Goal: Task Accomplishment & Management: Use online tool/utility

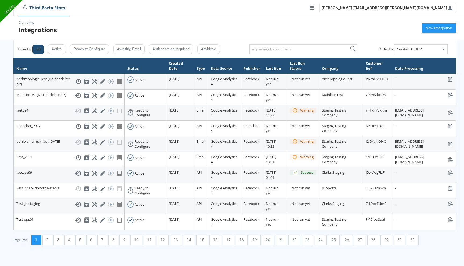
scroll to position [5, 0]
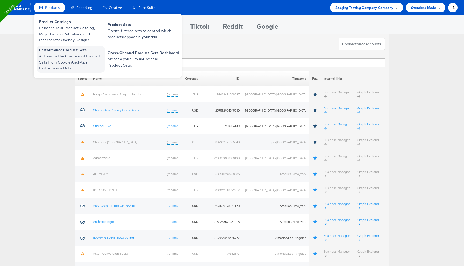
click at [65, 63] on span "Automate the Creation of Product Sets from Google Analytics Performance Data." at bounding box center [71, 62] width 64 height 18
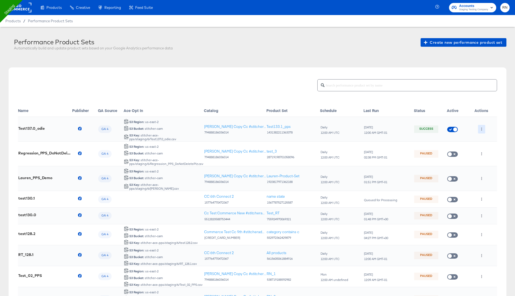
click at [482, 126] on button "button" at bounding box center [481, 129] width 7 height 9
click at [493, 145] on li "Delete" at bounding box center [492, 148] width 29 height 9
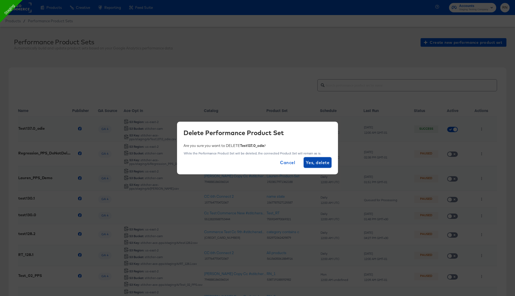
click at [315, 164] on span "Yes, delete" at bounding box center [318, 163] width 24 height 8
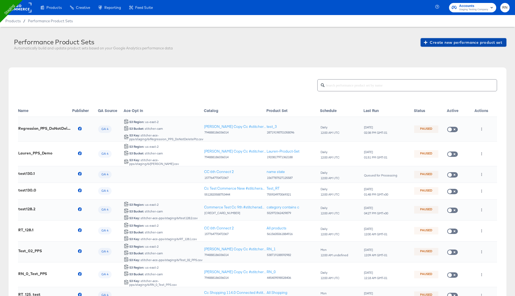
click at [456, 44] on span "Create new performance product set" at bounding box center [463, 42] width 77 height 7
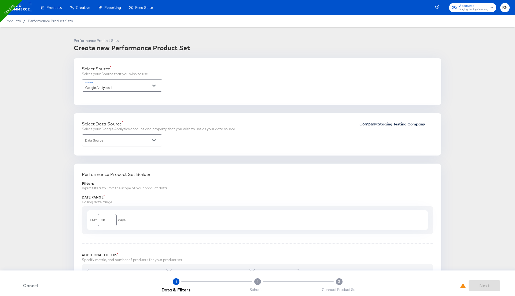
click at [124, 141] on input "Data Source" at bounding box center [117, 143] width 67 height 6
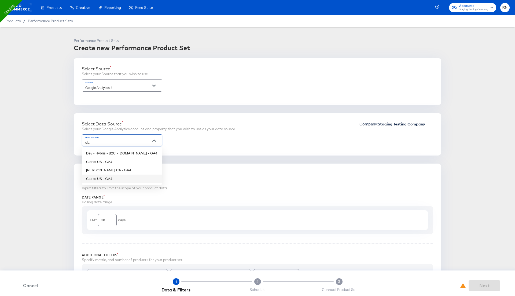
click at [120, 176] on li "Clarks US - GA4" at bounding box center [122, 178] width 80 height 9
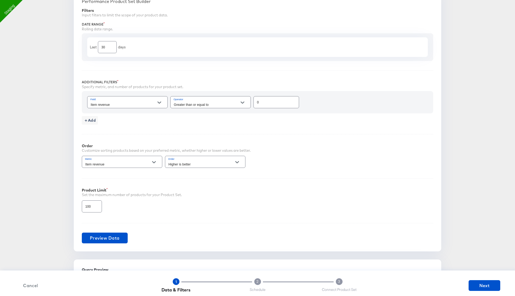
scroll to position [187, 0]
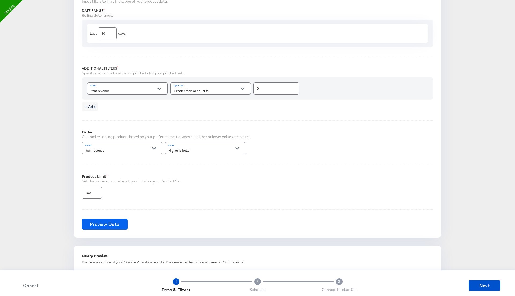
type input "Clarks US - GA4"
click at [108, 225] on span "Preview Data" at bounding box center [105, 224] width 30 height 8
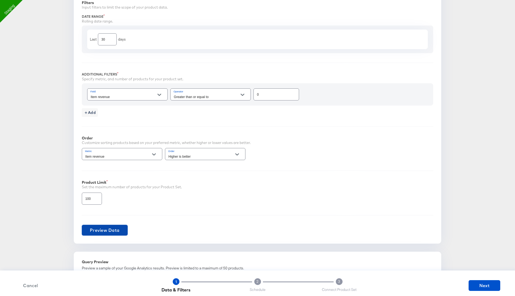
scroll to position [163, 0]
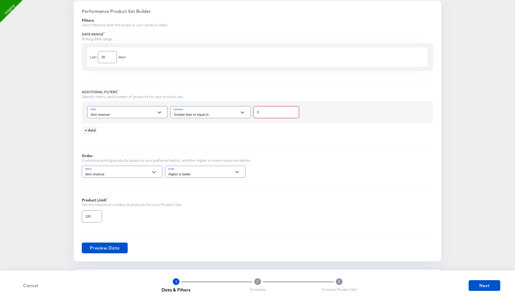
drag, startPoint x: 261, startPoint y: 111, endPoint x: 244, endPoint y: 111, distance: 17.2
click at [244, 111] on div "Field Item revenue Operator Greater than or equal to 0" at bounding box center [257, 112] width 341 height 14
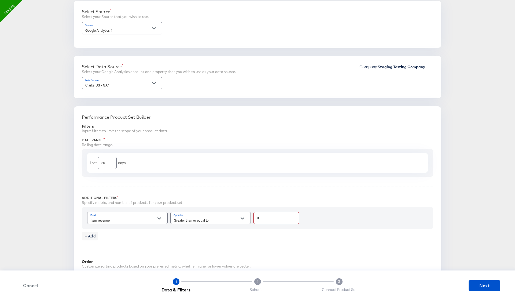
scroll to position [61, 0]
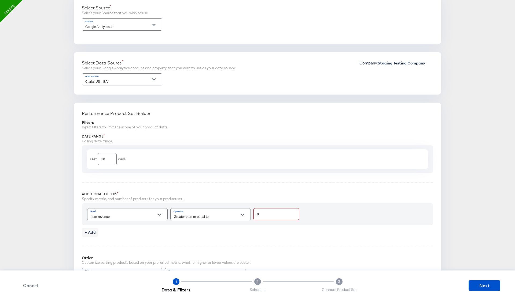
drag, startPoint x: 261, startPoint y: 214, endPoint x: 249, endPoint y: 214, distance: 12.1
click at [249, 214] on div "Field Item revenue Operator Greater than or equal to 0" at bounding box center [257, 214] width 341 height 14
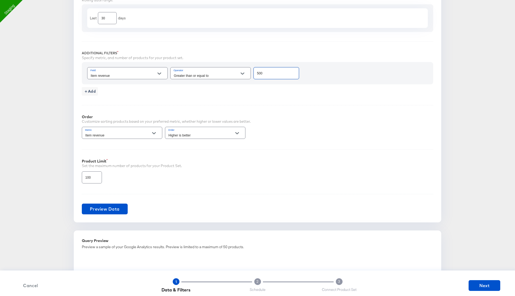
scroll to position [344, 0]
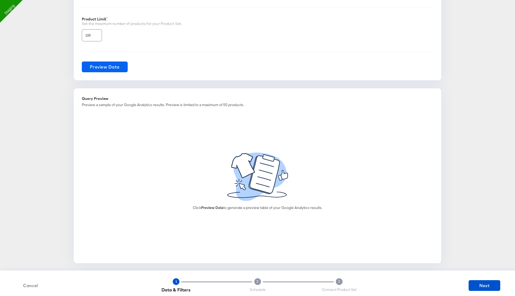
type input "500"
click at [115, 64] on span "Preview Data" at bounding box center [105, 67] width 30 height 8
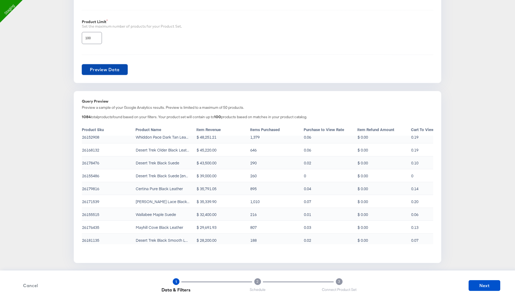
scroll to position [68, 0]
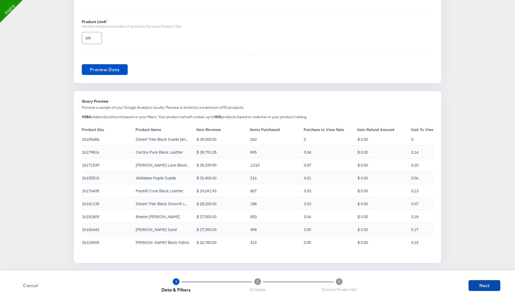
click at [479, 289] on button "Next" at bounding box center [485, 285] width 32 height 11
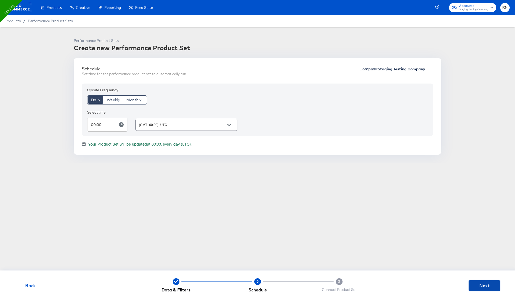
click at [482, 286] on span "Next" at bounding box center [484, 286] width 27 height 8
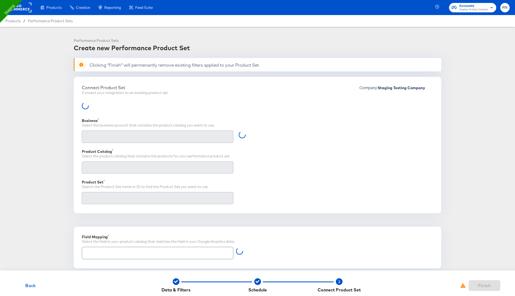
type input "Retailer ID"
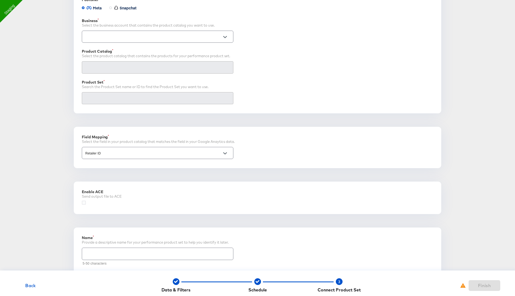
scroll to position [118, 0]
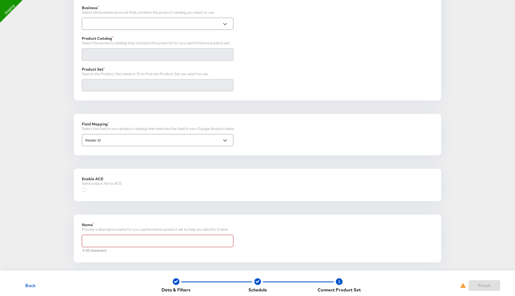
click at [103, 242] on input "text" at bounding box center [157, 239] width 151 height 12
type input "Test_137.1"
click at [82, 190] on icon at bounding box center [84, 190] width 4 height 4
click at [0, 0] on input "checkbox" at bounding box center [0, 0] width 0 height 0
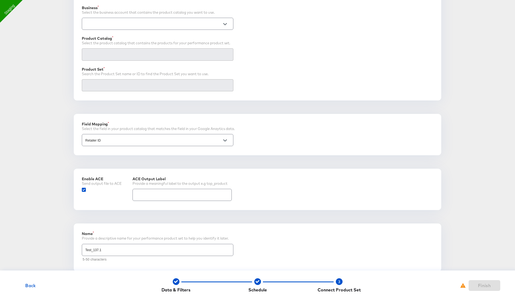
click at [165, 191] on input "text" at bounding box center [182, 193] width 99 height 12
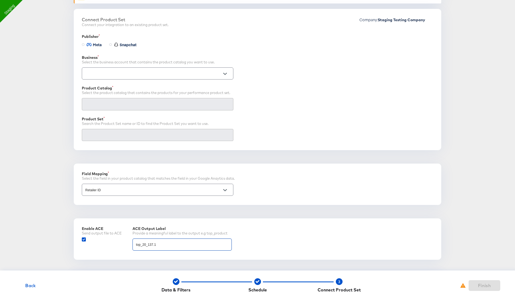
scroll to position [64, 0]
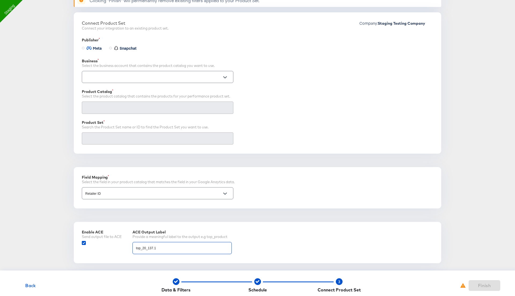
type input "top_20_137.1"
click at [148, 79] on input "text" at bounding box center [153, 77] width 139 height 6
click at [144, 99] on li "Ghost Business StitcherAds (257579378080319)" at bounding box center [157, 98] width 151 height 9
type input "Ghost Business StitcherAds (257579378080319)"
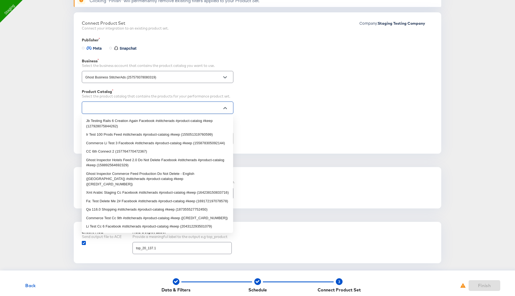
click at [126, 109] on input "text" at bounding box center [153, 108] width 139 height 6
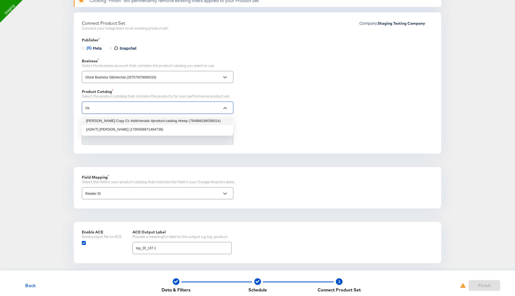
click at [128, 119] on li "Clarks Copy Cc #stitcherads #product-catalog #keep (794888186036014)" at bounding box center [157, 120] width 151 height 9
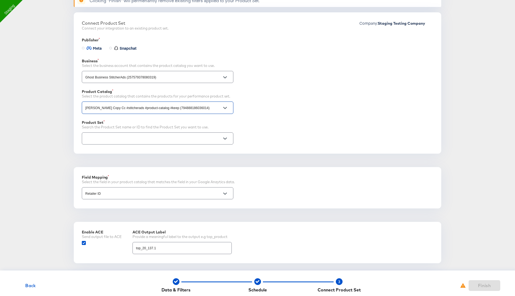
type input "Clarks Copy Cc #stitcherads #product-catalog #keep (794888186036014)"
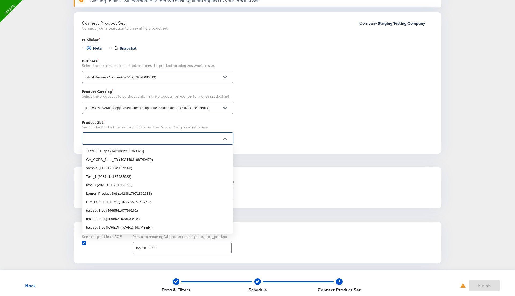
click at [149, 139] on input "text" at bounding box center [153, 139] width 139 height 6
click at [149, 154] on li "Test133.1_pps (1431382211363378)" at bounding box center [157, 151] width 151 height 9
type input "Test133.1_pps (1431382211363378)"
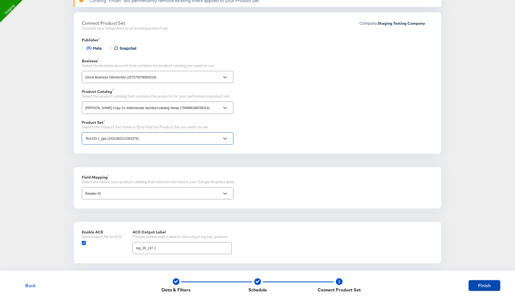
click at [490, 286] on span "Finish" at bounding box center [484, 286] width 27 height 8
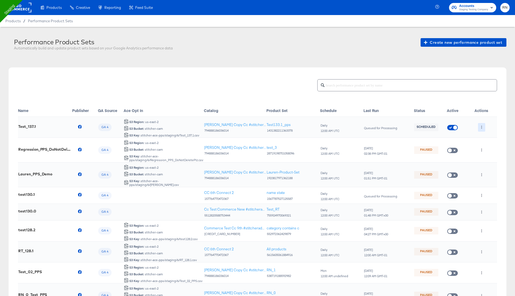
click at [479, 123] on button "button" at bounding box center [481, 127] width 7 height 9
click at [492, 155] on li "Run Now" at bounding box center [492, 155] width 29 height 9
click at [501, 8] on button "RN" at bounding box center [505, 7] width 9 height 9
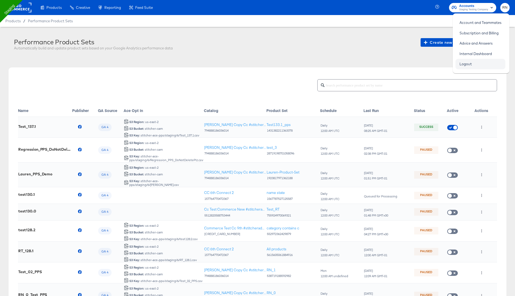
click at [468, 64] on link "Logout" at bounding box center [466, 64] width 20 height 10
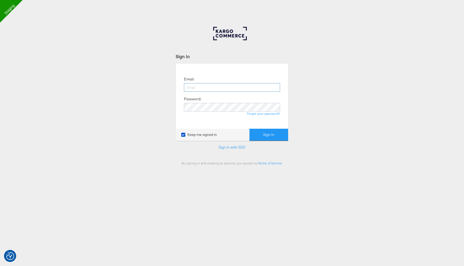
click at [213, 88] on input "email" at bounding box center [232, 87] width 96 height 9
click at [195, 88] on input "email" at bounding box center [232, 87] width 96 height 9
type input "[PERSON_NAME][EMAIL_ADDRESS][PERSON_NAME][DOMAIN_NAME]"
click at [249, 129] on button "Sign In" at bounding box center [268, 135] width 39 height 12
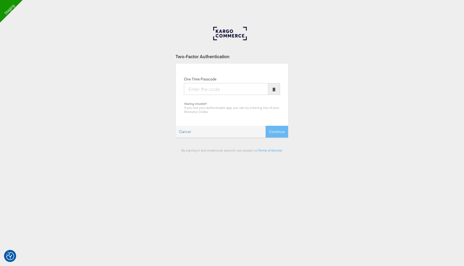
click at [216, 90] on input "One Time Passcode" at bounding box center [226, 89] width 84 height 12
type input "095756"
click at [265, 126] on button "Continue" at bounding box center [276, 132] width 23 height 12
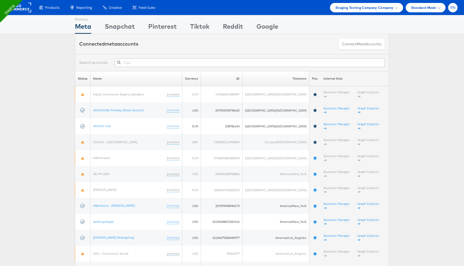
click at [454, 9] on span "RN" at bounding box center [452, 7] width 5 height 3
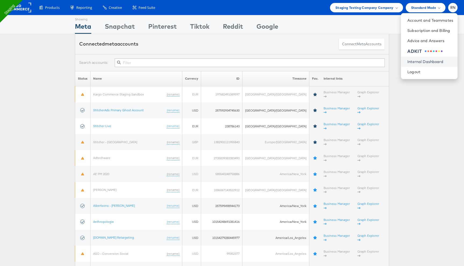
click at [420, 61] on link "Internal Dashboard" at bounding box center [430, 61] width 46 height 5
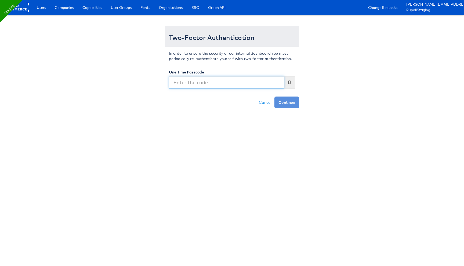
click at [187, 81] on input "text" at bounding box center [226, 82] width 115 height 12
type input "700293"
click at [274, 97] on button "Continue" at bounding box center [286, 103] width 25 height 12
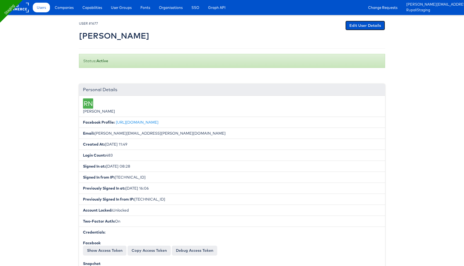
click at [361, 27] on link "Edit User Details" at bounding box center [365, 26] width 40 height 10
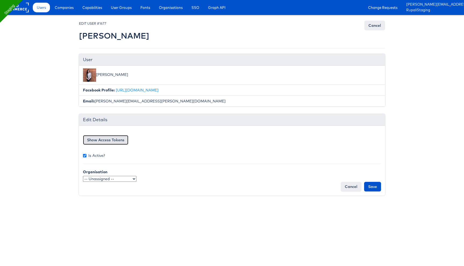
click at [120, 141] on button "Show Access Tokens" at bounding box center [105, 140] width 45 height 10
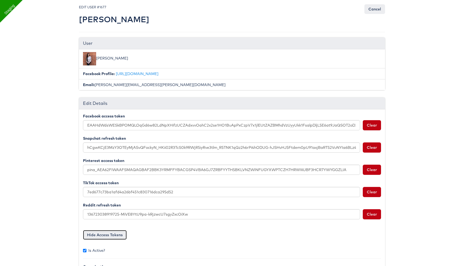
scroll to position [17, 0]
click at [370, 127] on button "Clear" at bounding box center [372, 125] width 18 height 10
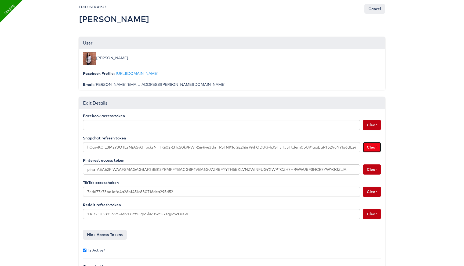
click at [374, 146] on button "Clear" at bounding box center [372, 147] width 18 height 10
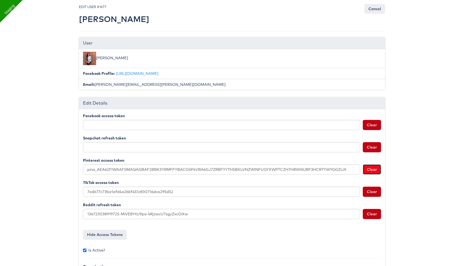
click at [374, 165] on button "Clear" at bounding box center [372, 170] width 18 height 10
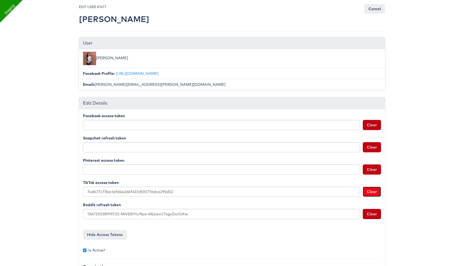
click at [371, 191] on button "Clear" at bounding box center [372, 192] width 18 height 10
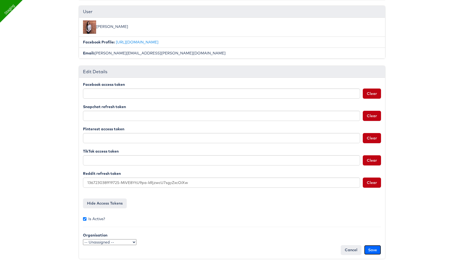
click at [372, 247] on input "Save" at bounding box center [372, 250] width 17 height 10
type input "Saving..."
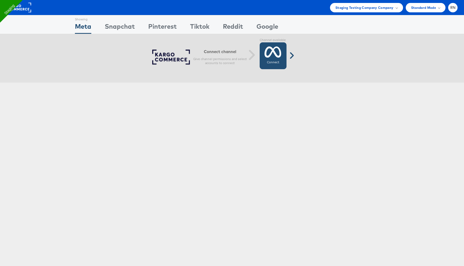
click at [264, 55] on icon at bounding box center [272, 51] width 17 height 13
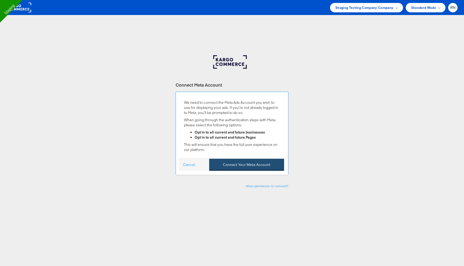
click at [245, 164] on button "Connect Your Meta Account" at bounding box center [246, 165] width 75 height 12
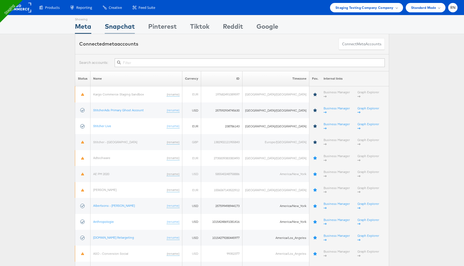
click at [122, 27] on div "Snapchat" at bounding box center [120, 28] width 30 height 12
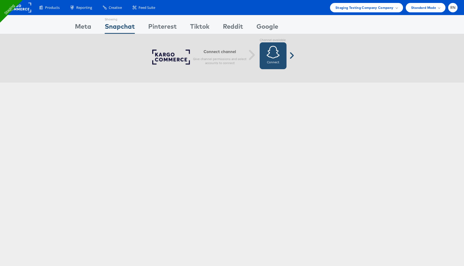
click at [282, 56] on link "Connect Connected" at bounding box center [273, 55] width 27 height 27
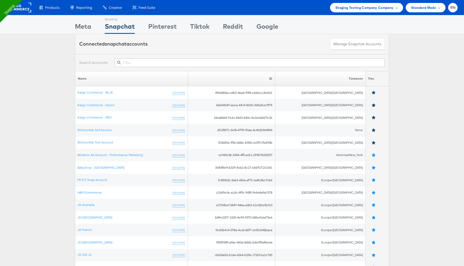
click at [168, 21] on div "Showing" at bounding box center [162, 18] width 28 height 6
click at [167, 30] on div "Pinterest" at bounding box center [162, 28] width 28 height 12
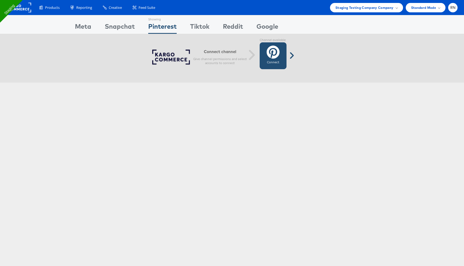
click at [278, 57] on icon at bounding box center [273, 51] width 13 height 13
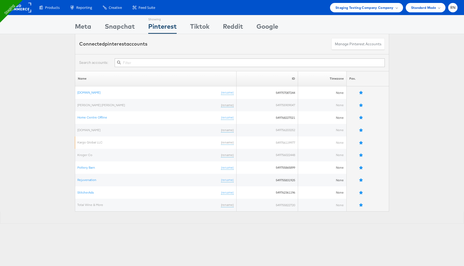
click at [199, 20] on div "Showing" at bounding box center [199, 18] width 19 height 6
click at [199, 26] on div "Tiktok" at bounding box center [199, 28] width 19 height 12
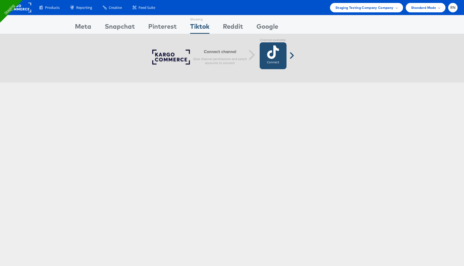
click at [282, 62] on link "Connect Connected" at bounding box center [273, 55] width 27 height 27
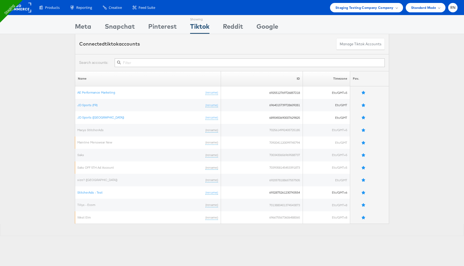
click at [90, 18] on div "Showing" at bounding box center [83, 18] width 16 height 6
click at [81, 29] on div "Meta" at bounding box center [83, 28] width 16 height 12
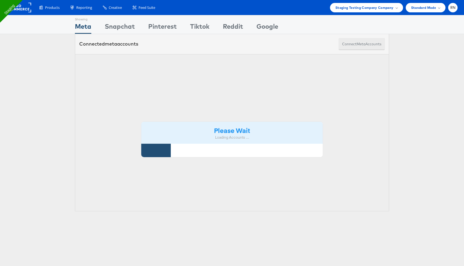
click at [349, 46] on button "Connect meta Accounts" at bounding box center [361, 44] width 46 height 12
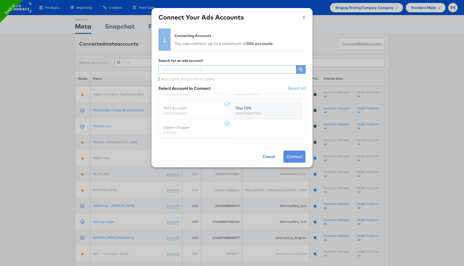
scroll to position [205, 0]
click at [274, 110] on span "Tillys DPA" at bounding box center [264, 109] width 58 height 5
click at [0, 0] on input "Tillys DPA 2900676003577905" at bounding box center [0, 0] width 0 height 0
click at [295, 157] on button "Connect" at bounding box center [294, 157] width 22 height 12
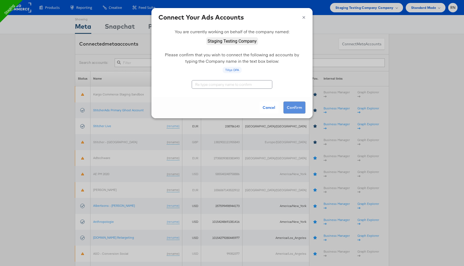
click at [238, 85] on input "text" at bounding box center [232, 84] width 81 height 9
click at [227, 86] on input "Staging Testing COmpany" at bounding box center [232, 84] width 81 height 9
type input "Staging Testing Company"
click at [297, 106] on button "Confirm" at bounding box center [294, 107] width 22 height 12
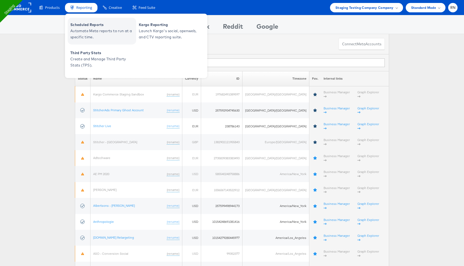
click at [92, 30] on span "Automate Meta reports to run at a specific time." at bounding box center [102, 34] width 64 height 12
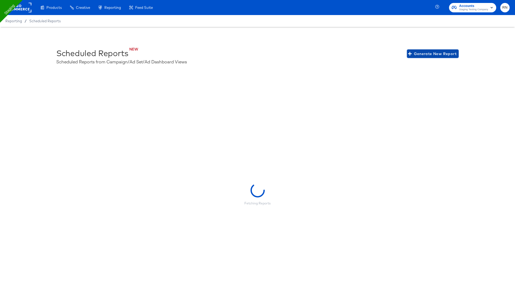
click at [429, 54] on span "Generate New Report" at bounding box center [433, 53] width 48 height 7
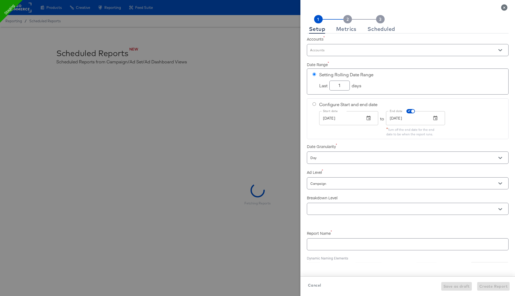
click at [384, 53] on input "Accounts" at bounding box center [400, 52] width 182 height 6
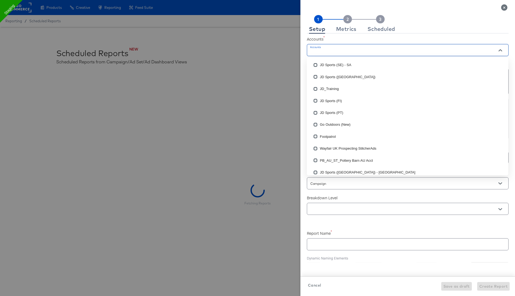
checkbox input "true"
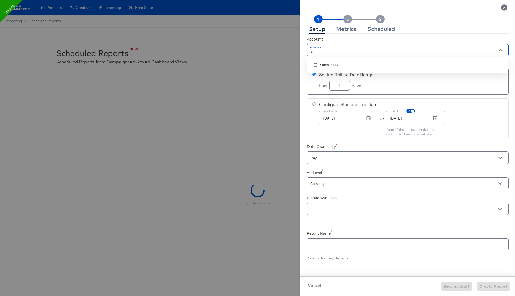
type input "live"
click at [364, 64] on li "Stitcher Live" at bounding box center [408, 65] width 202 height 12
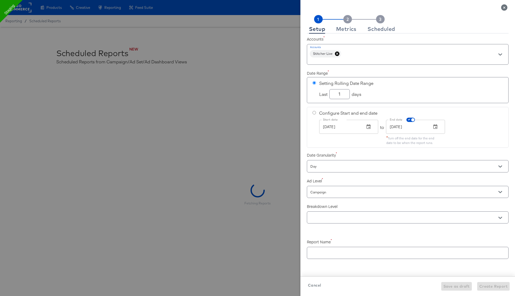
click at [359, 36] on label "Accounts" at bounding box center [408, 38] width 202 height 5
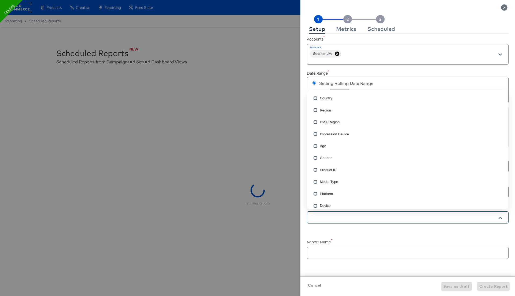
click at [326, 216] on input "text" at bounding box center [400, 217] width 182 height 6
click at [316, 169] on input "checkbox" at bounding box center [315, 170] width 9 height 9
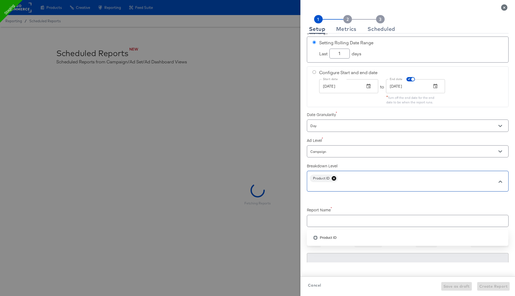
scroll to position [48, 0]
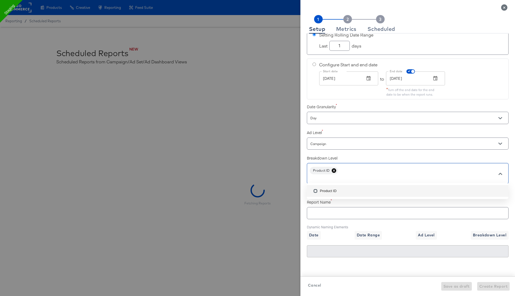
click at [329, 213] on input "text" at bounding box center [407, 211] width 201 height 12
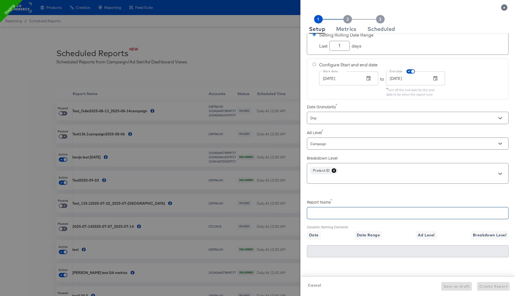
checkbox input "true"
click at [310, 205] on input "text" at bounding box center [407, 211] width 201 height 12
type input "T"
checkbox input "true"
type input "T"
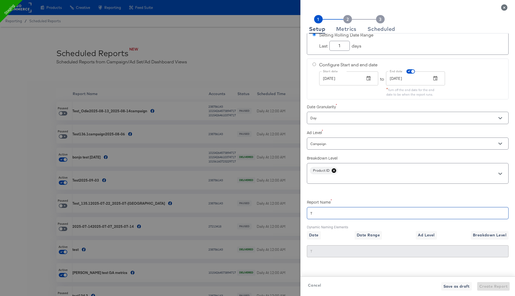
checkbox input "true"
type input "Te"
checkbox input "true"
type input "Tes"
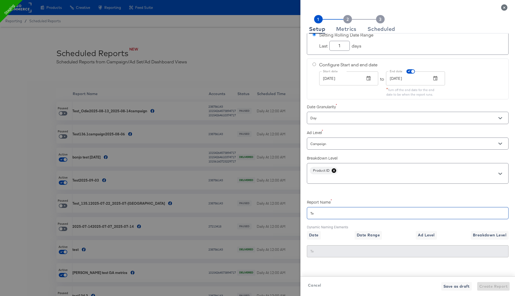
type input "Tes"
checkbox input "true"
type input "Test"
checkbox input "true"
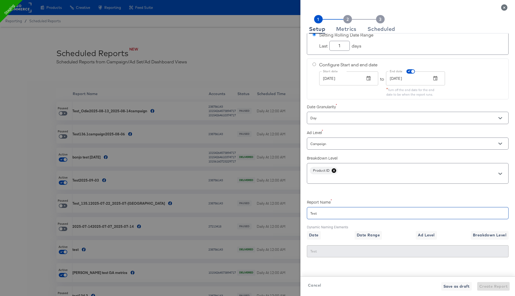
type input "Test1"
checkbox input "true"
type input "Test13"
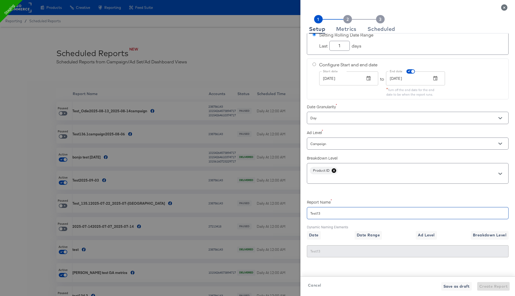
checkbox input "true"
type input "Test137"
checkbox input "true"
type input "Test137."
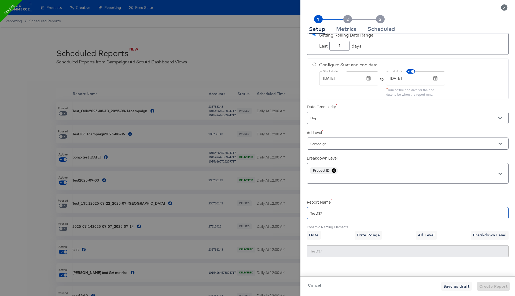
type input "Test137."
checkbox input "true"
type input "Test137.1"
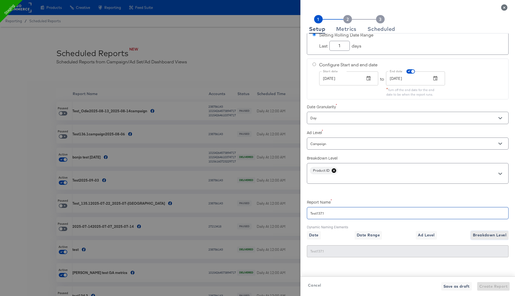
click at [485, 233] on span "Breakdown Level" at bounding box center [490, 235] width 34 height 7
checkbox input "true"
type input "Test137.1{{breakdown}}"
type input "Test137.1Product ID"
click at [427, 231] on button "Ad Level" at bounding box center [426, 235] width 21 height 9
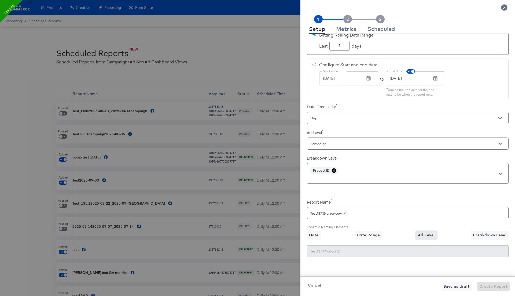
checkbox input "true"
type input "Test137.1{{breakdown}}{{level}}"
type input "Test137.1Product IDCampaign"
click at [349, 27] on div "Metrics" at bounding box center [346, 29] width 20 height 4
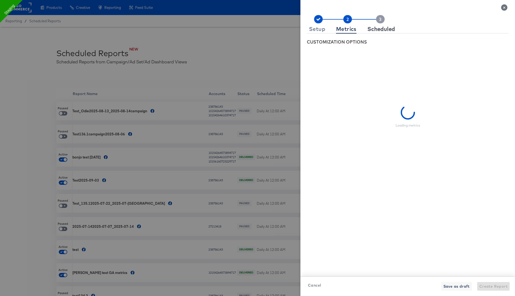
click at [392, 29] on div "Scheduled" at bounding box center [382, 29] width 28 height 4
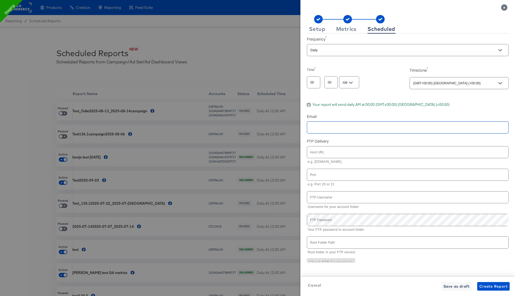
click at [340, 129] on input "text" at bounding box center [400, 128] width 182 height 6
type input "rupali.narkhede@kargo.com"
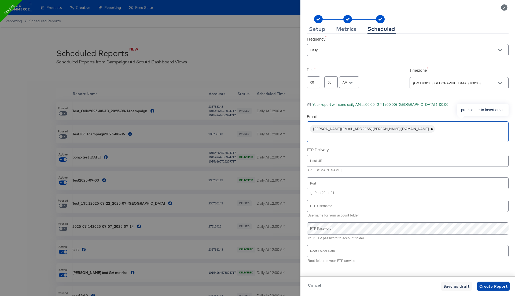
click at [493, 286] on span "Create Report" at bounding box center [494, 286] width 28 height 7
checkbox input "true"
checkbox input "false"
checkbox input "true"
checkbox input "false"
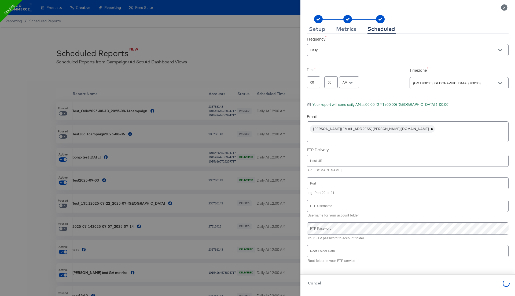
checkbox input "true"
checkbox input "false"
checkbox input "true"
checkbox input "false"
checkbox input "true"
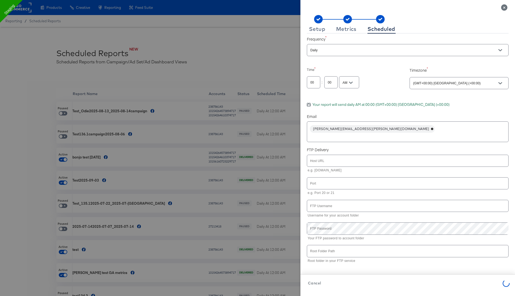
checkbox input "true"
checkbox input "false"
checkbox input "true"
checkbox input "false"
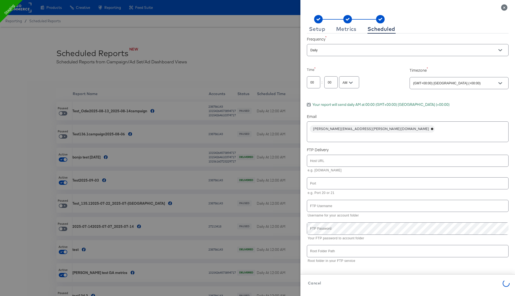
checkbox input "true"
checkbox input "false"
checkbox input "true"
checkbox input "false"
checkbox input "true"
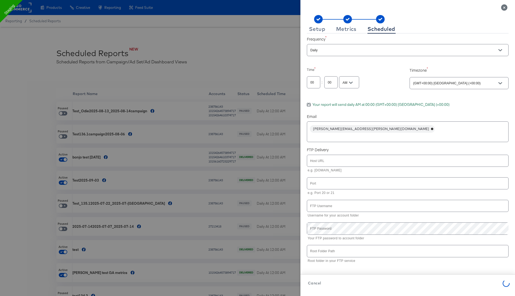
checkbox input "false"
checkbox input "true"
checkbox input "false"
checkbox input "true"
checkbox input "false"
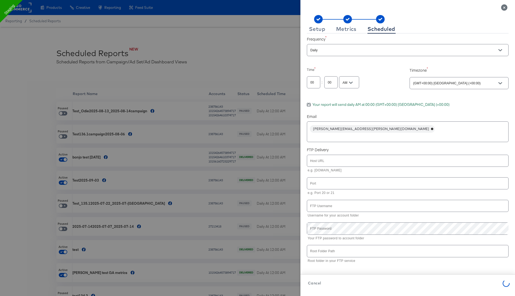
checkbox input "true"
checkbox input "false"
checkbox input "true"
checkbox input "false"
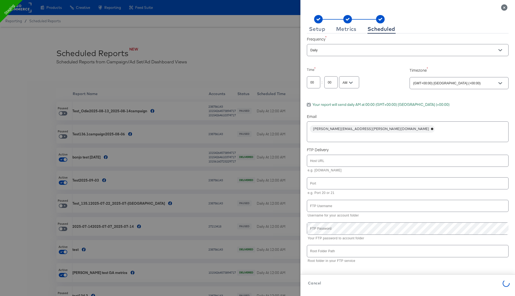
checkbox input "false"
checkbox input "true"
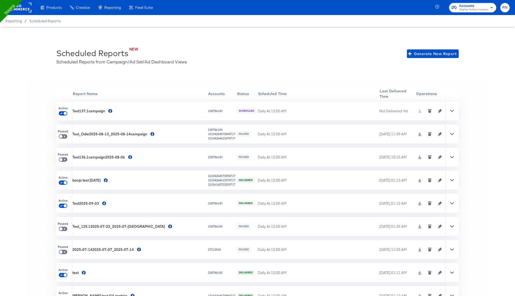
click at [452, 111] on icon at bounding box center [452, 111] width 4 height 2
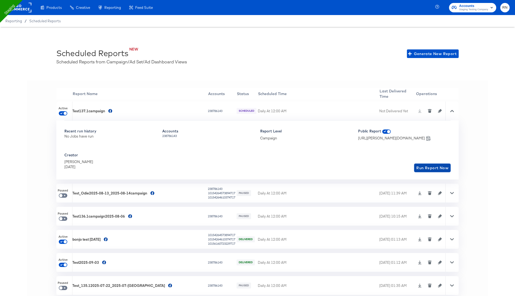
click at [433, 167] on span "Run Report Now" at bounding box center [433, 168] width 32 height 7
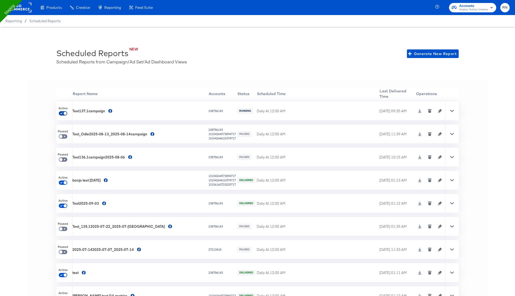
click at [63, 114] on input "checkbox" at bounding box center [65, 114] width 13 height 4
click at [63, 111] on span at bounding box center [63, 113] width 9 height 4
click at [63, 114] on input "checkbox" at bounding box center [65, 114] width 13 height 4
click at [63, 115] on div "Active" at bounding box center [64, 110] width 16 height 19
click at [451, 111] on icon at bounding box center [452, 111] width 4 height 4
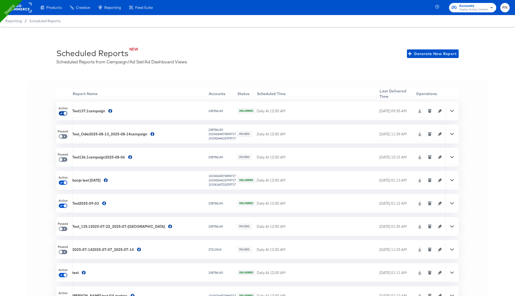
click at [64, 112] on input "checkbox" at bounding box center [65, 114] width 13 height 4
checkbox input "false"
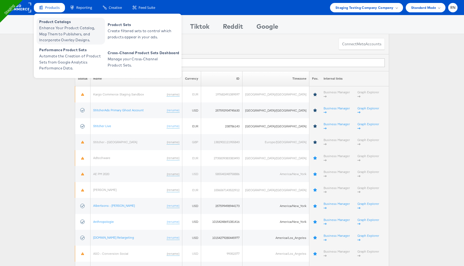
click at [56, 38] on span "Enhance Your Product Catalog, Map Them to Publishers, and Incorporate Overlay D…" at bounding box center [71, 34] width 64 height 18
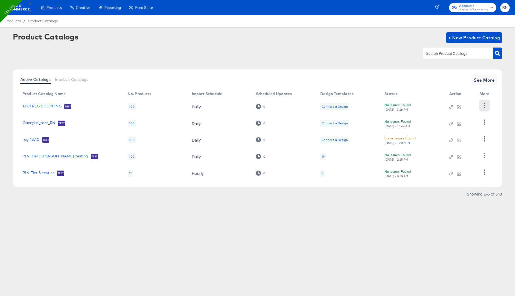
click at [483, 103] on icon "button" at bounding box center [484, 105] width 5 height 5
click at [458, 124] on div "HUD Checks (Internal)" at bounding box center [463, 125] width 54 height 9
click at [381, 57] on div at bounding box center [258, 53] width 490 height 12
click at [485, 121] on icon "button" at bounding box center [484, 121] width 5 height 5
click at [478, 141] on div "HUD Checks (Internal)" at bounding box center [463, 141] width 54 height 9
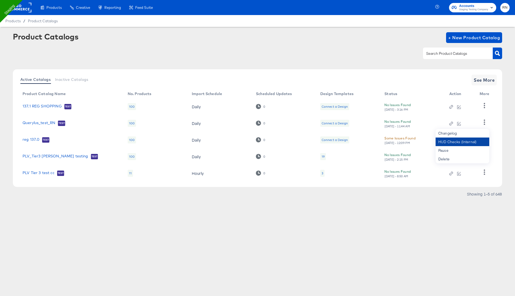
click at [461, 142] on div "HUD Checks (Internal)" at bounding box center [463, 141] width 54 height 9
click at [2, 48] on article "Product Catalogs + New Product Catalog Active Catalogs Inactive Catalogs See Mo…" at bounding box center [257, 122] width 515 height 190
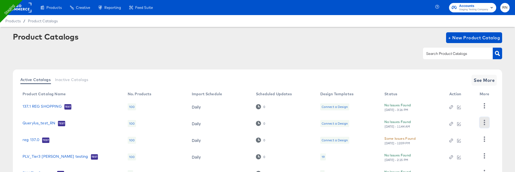
click at [485, 121] on icon "button" at bounding box center [484, 121] width 5 height 5
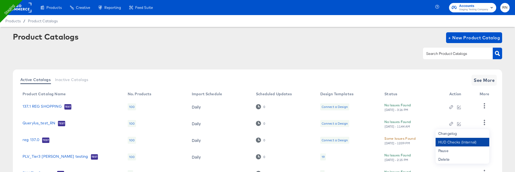
click at [462, 143] on div "HUD Checks (Internal)" at bounding box center [463, 141] width 54 height 9
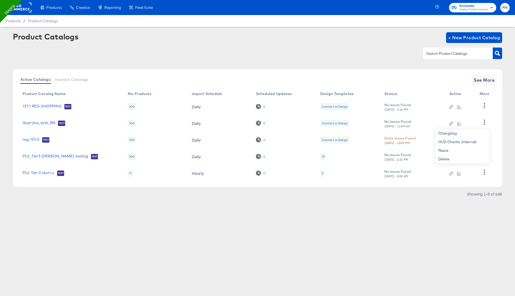
click at [398, 38] on div "Product Catalogs + New Product Catalog" at bounding box center [258, 37] width 490 height 11
click at [480, 104] on button "button" at bounding box center [484, 105] width 9 height 11
click at [471, 126] on div "HUD Checks (Internal)" at bounding box center [463, 125] width 54 height 9
click at [459, 125] on div "HUD Checks (Internal)" at bounding box center [463, 125] width 54 height 9
click at [496, 91] on div "Product Catalog Name No. Products Import Schedule Scheduled Updates Design Temp…" at bounding box center [257, 136] width 479 height 92
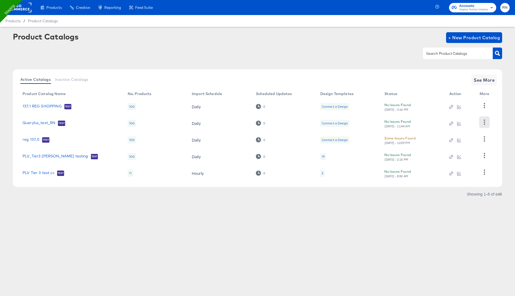
click at [486, 122] on icon "button" at bounding box center [484, 121] width 5 height 5
click at [472, 141] on div "HUD Checks (Internal)" at bounding box center [463, 141] width 54 height 9
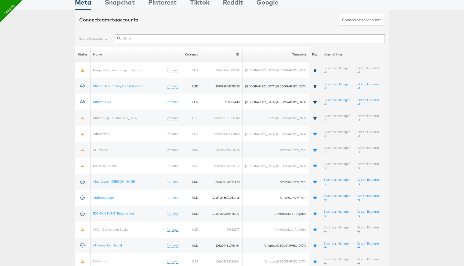
scroll to position [25, 0]
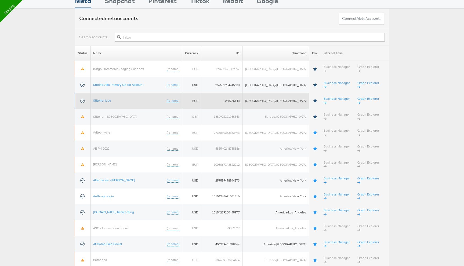
click at [106, 94] on td "Stitcher Live (rename)" at bounding box center [136, 101] width 92 height 16
click at [106, 99] on link "Stitcher Live" at bounding box center [102, 101] width 18 height 4
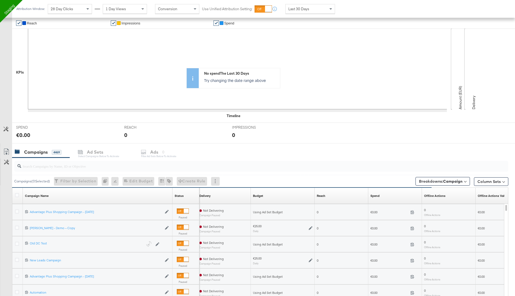
scroll to position [99, 0]
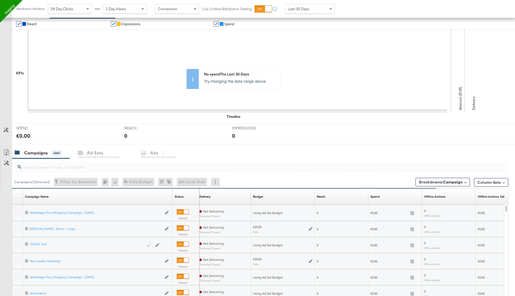
click at [17, 213] on div at bounding box center [18, 212] width 6 height 5
click at [18, 210] on icon at bounding box center [17, 212] width 4 height 4
click at [0, 0] on input "checkbox" at bounding box center [0, 0] width 0 height 0
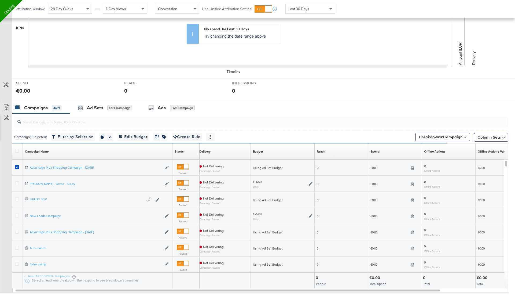
scroll to position [146, 0]
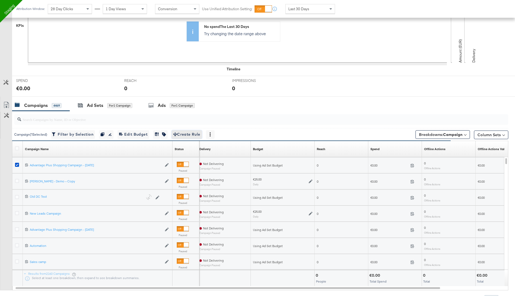
click at [187, 134] on span "Create Rule" at bounding box center [186, 134] width 27 height 7
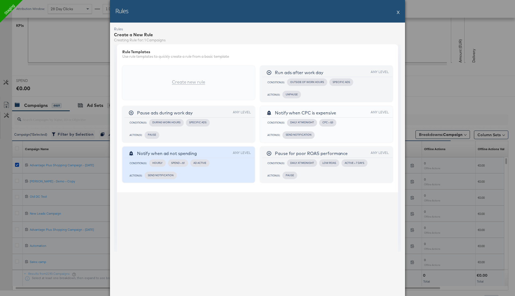
click at [213, 163] on div "Condition(s): Hourly Spend < $1 Ad Active" at bounding box center [188, 163] width 125 height 10
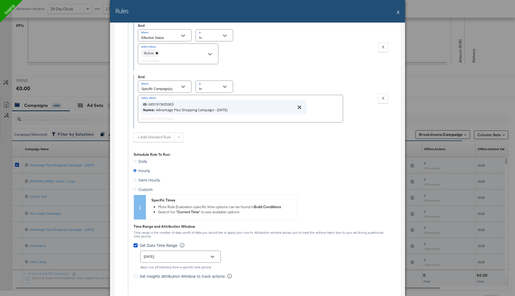
scroll to position [330, 0]
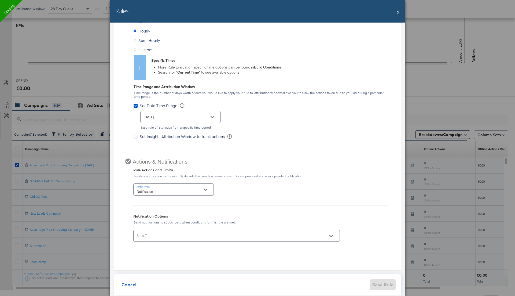
click at [173, 235] on input "Send To:" at bounding box center [229, 238] width 187 height 6
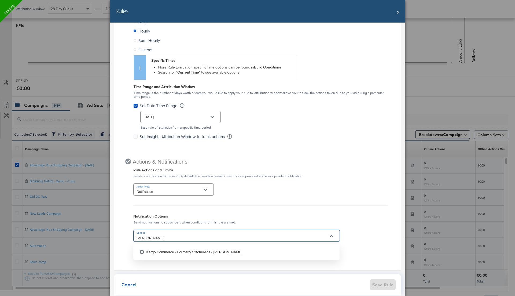
type input "rupali"
click at [169, 247] on li "Kargo Commerce - Formerly StitcherAds - Rupali Narkhede" at bounding box center [236, 252] width 206 height 12
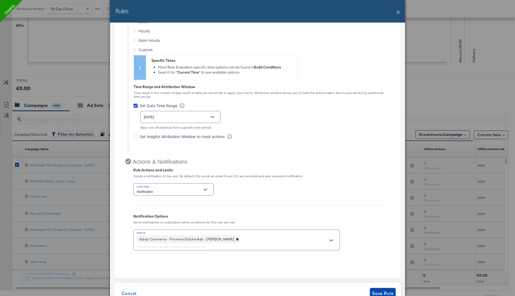
click at [382, 292] on span "Save Rule" at bounding box center [382, 293] width 21 height 8
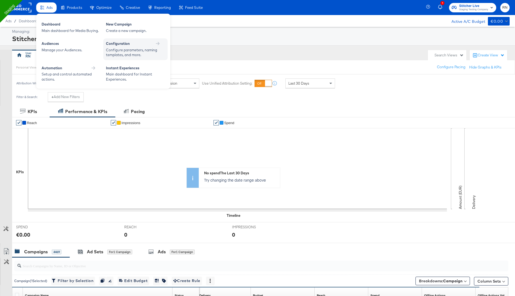
click at [115, 47] on div "Configuration Configure parameters, naming templates, and more." at bounding box center [135, 49] width 59 height 16
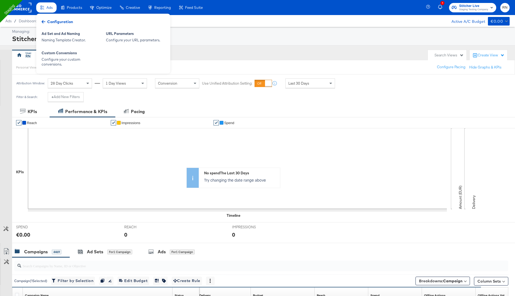
click at [47, 22] on div "Configuration" at bounding box center [57, 22] width 37 height 8
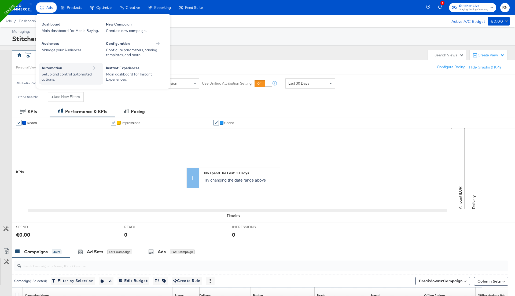
click at [72, 76] on div "Setup and control automated actions." at bounding box center [69, 77] width 54 height 10
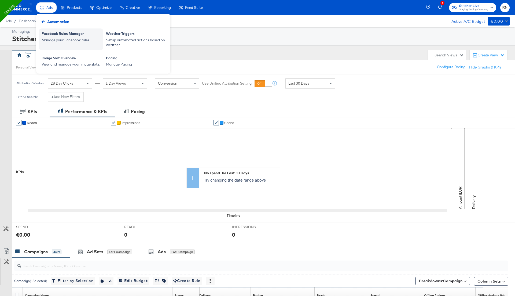
click at [67, 38] on div "Manage your Facebook rules." at bounding box center [71, 40] width 59 height 5
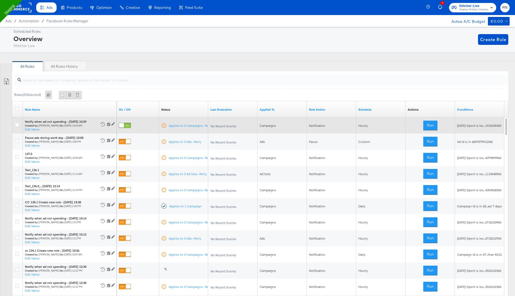
click at [114, 122] on icon at bounding box center [113, 124] width 4 height 4
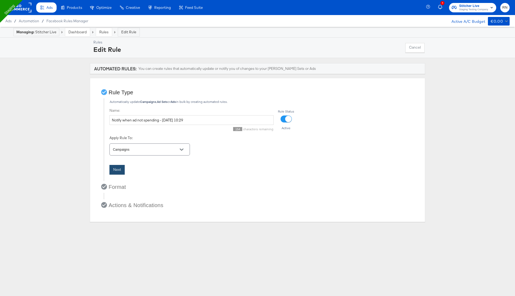
click at [115, 171] on button "Next" at bounding box center [117, 170] width 15 height 10
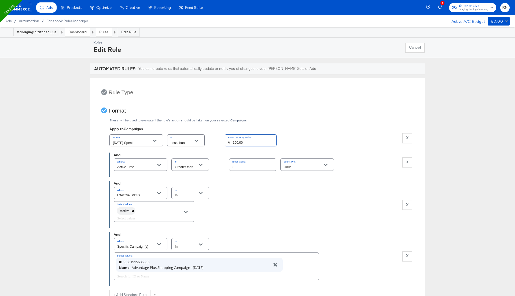
drag, startPoint x: 249, startPoint y: 143, endPoint x: 191, endPoint y: 148, distance: 58.2
click at [191, 148] on div "Where: Today Spent Is: Less than Enter Currency Value: € 100.00 X Remove Condit…" at bounding box center [261, 142] width 303 height 19
type input "50.00"
click at [260, 188] on div "Where: Effective Status Is: In Select Values: Active X Remove Condition" at bounding box center [263, 204] width 299 height 37
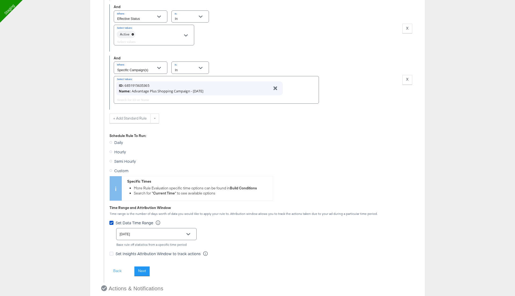
scroll to position [187, 0]
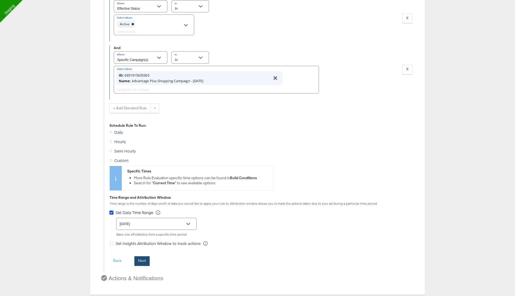
click at [145, 256] on button "Next" at bounding box center [141, 261] width 15 height 10
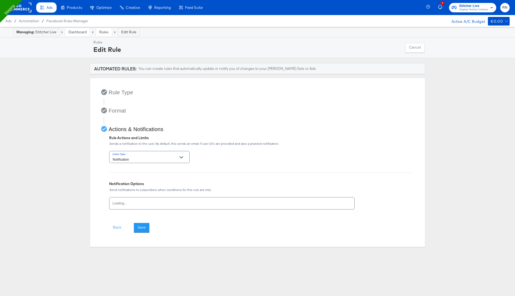
scroll to position [0, 0]
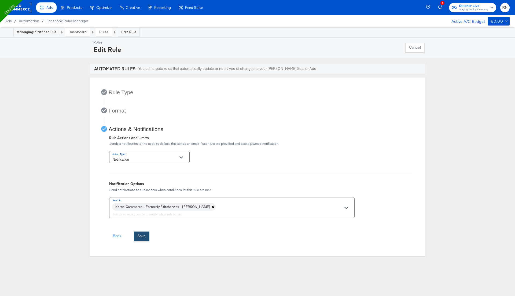
click at [141, 239] on button "Save" at bounding box center [142, 236] width 16 height 10
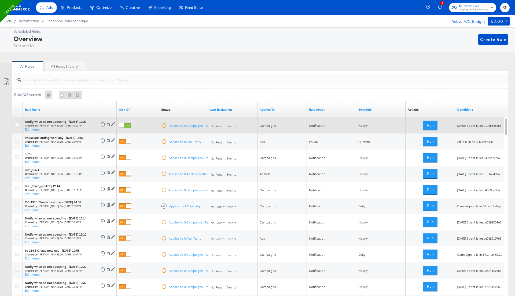
click at [124, 123] on div at bounding box center [121, 125] width 5 height 5
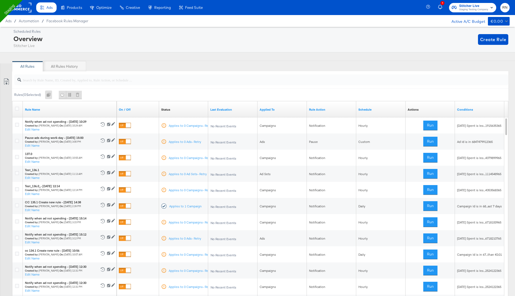
click at [21, 6] on rect at bounding box center [19, 8] width 25 height 10
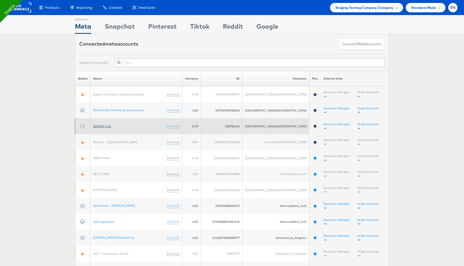
click at [106, 124] on link "Stitcher Live" at bounding box center [102, 126] width 18 height 4
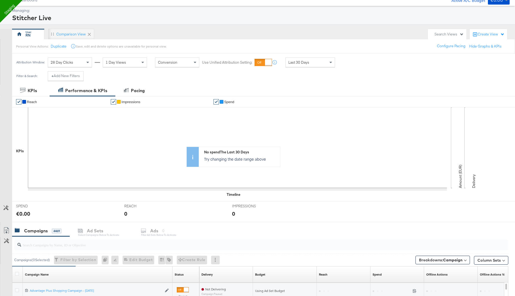
scroll to position [22, 0]
click at [328, 59] on span at bounding box center [331, 61] width 7 height 9
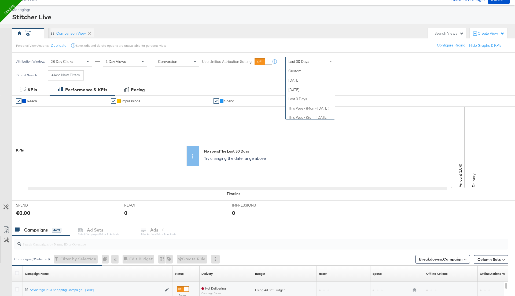
scroll to position [102, 0]
click at [313, 63] on div "Last Month" at bounding box center [310, 61] width 49 height 9
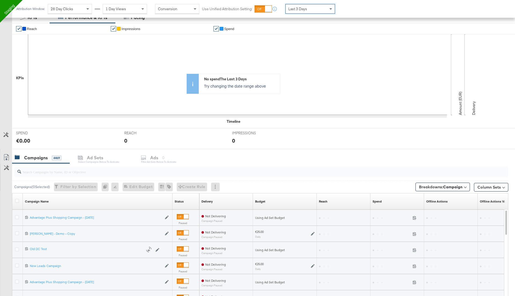
scroll to position [174, 0]
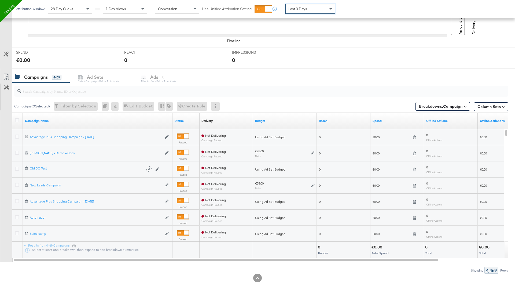
click at [20, 167] on div at bounding box center [18, 169] width 6 height 5
click at [19, 200] on div at bounding box center [18, 201] width 6 height 5
click at [16, 199] on icon at bounding box center [17, 201] width 4 height 4
click at [0, 0] on input "checkbox" at bounding box center [0, 0] width 0 height 0
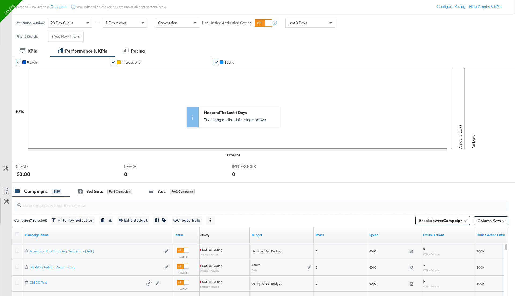
scroll to position [0, 0]
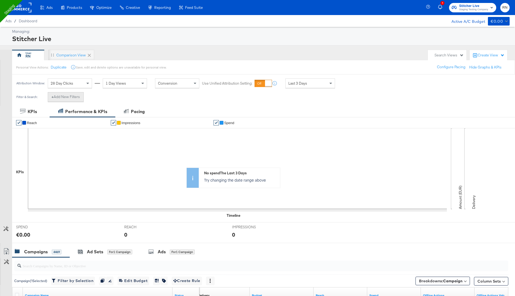
click at [74, 95] on button "+ Add New Filters" at bounding box center [66, 97] width 36 height 10
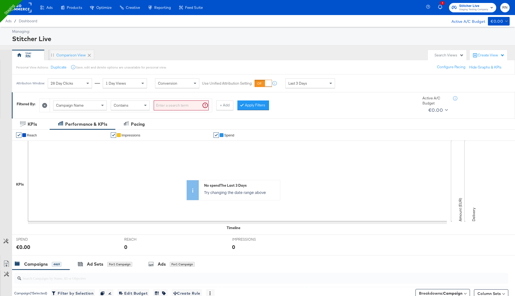
click at [174, 102] on input "search" at bounding box center [181, 105] width 55 height 10
type input "advantage"
click at [242, 103] on button "Apply Filters" at bounding box center [245, 105] width 32 height 10
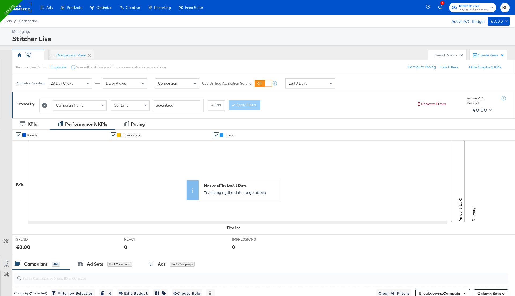
click at [99, 101] on div "Campaign Name" at bounding box center [79, 105] width 53 height 9
click at [167, 107] on input "search" at bounding box center [181, 105] width 55 height 10
type input "sales"
click at [246, 109] on button "Apply Filters" at bounding box center [245, 105] width 32 height 10
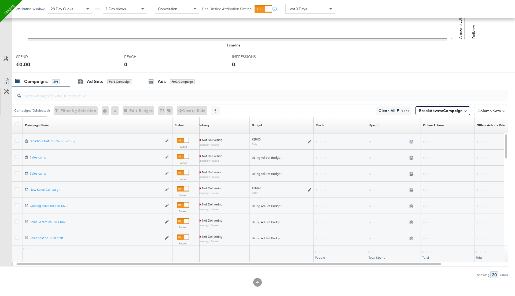
scroll to position [187, 0]
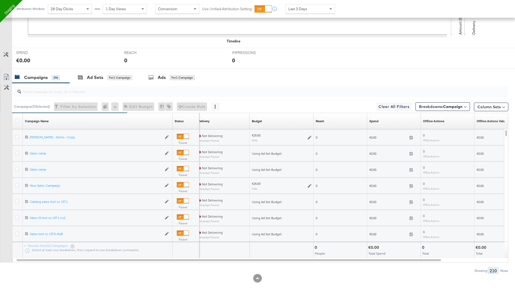
click at [14, 120] on div at bounding box center [18, 121] width 10 height 10
click at [19, 118] on div at bounding box center [18, 120] width 6 height 5
click at [99, 74] on div "Ad Sets" at bounding box center [95, 77] width 16 height 6
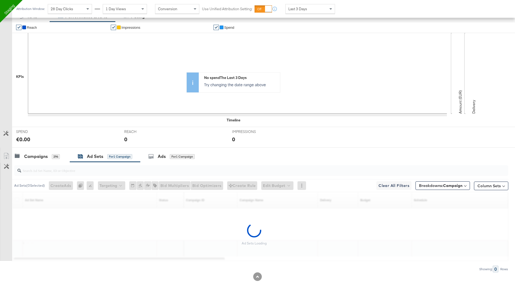
scroll to position [106, 0]
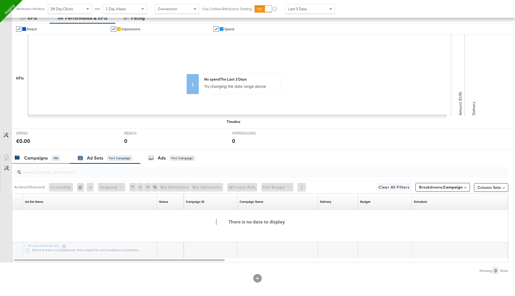
click at [35, 162] on div "Campaigns 296" at bounding box center [41, 158] width 58 height 12
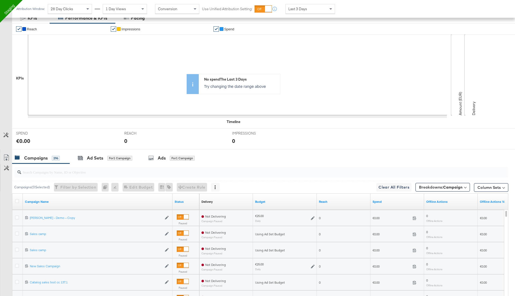
scroll to position [187, 0]
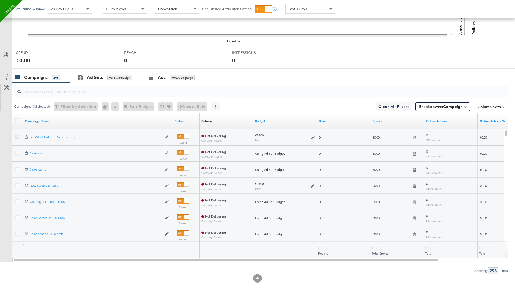
click at [17, 135] on icon at bounding box center [17, 137] width 4 height 4
click at [0, 0] on input "checkbox" at bounding box center [0, 0] width 0 height 0
click at [100, 78] on div "Ad Sets" at bounding box center [95, 77] width 16 height 6
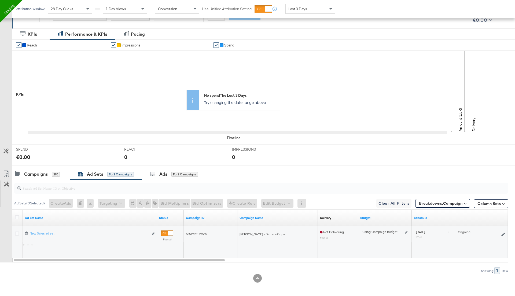
scroll to position [0, 0]
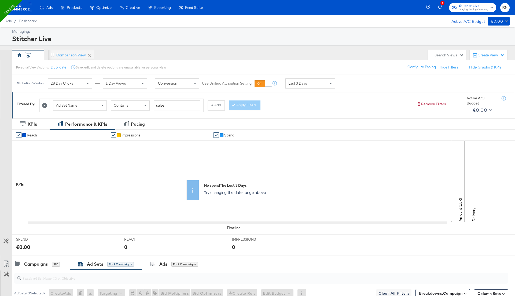
click at [22, 6] on rect at bounding box center [19, 8] width 25 height 10
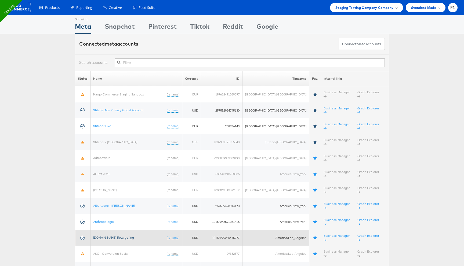
click at [103, 236] on link "[DOMAIN_NAME] Retargeting" at bounding box center [113, 238] width 41 height 4
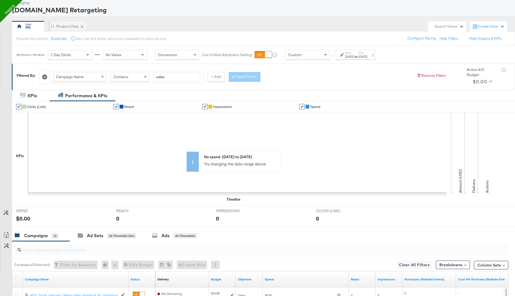
scroll to position [36, 0]
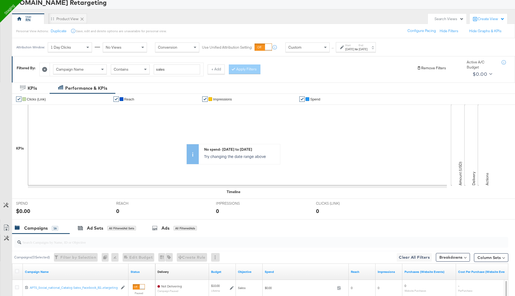
click at [429, 67] on button "Remove Filters" at bounding box center [431, 67] width 29 height 5
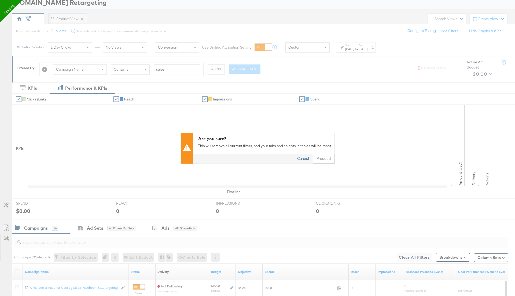
click at [303, 158] on button "Cancel" at bounding box center [303, 159] width 19 height 10
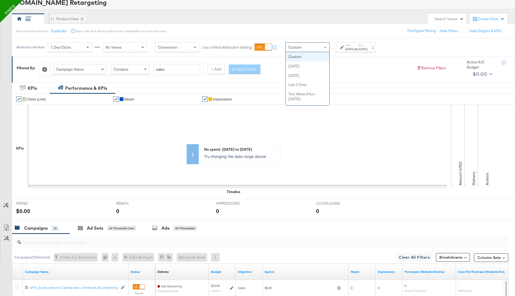
click at [316, 48] on div "Custom" at bounding box center [308, 47] width 44 height 9
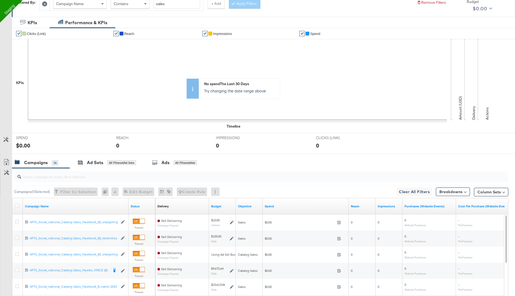
scroll to position [157, 0]
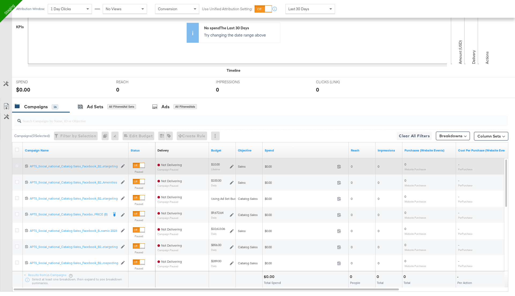
click at [18, 164] on icon at bounding box center [17, 166] width 4 height 4
click at [0, 0] on input "checkbox" at bounding box center [0, 0] width 0 height 0
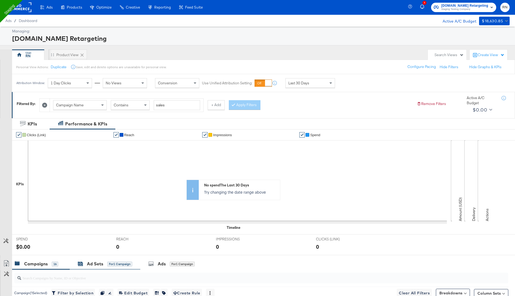
scroll to position [0, 0]
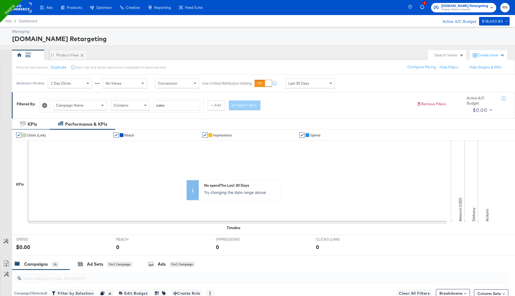
click at [30, 123] on div "KPIs" at bounding box center [32, 124] width 9 height 6
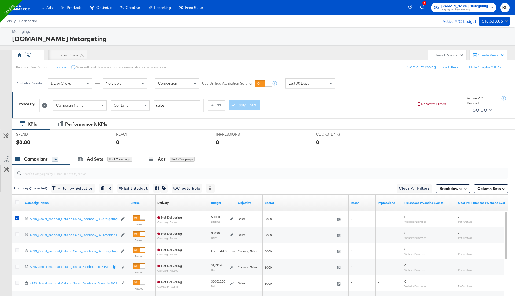
click at [45, 103] on icon at bounding box center [44, 105] width 5 height 5
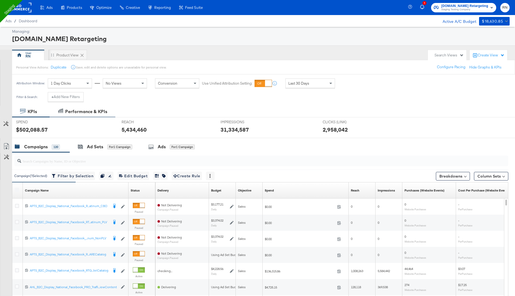
click at [75, 111] on div "Performance & KPIs" at bounding box center [86, 111] width 42 height 6
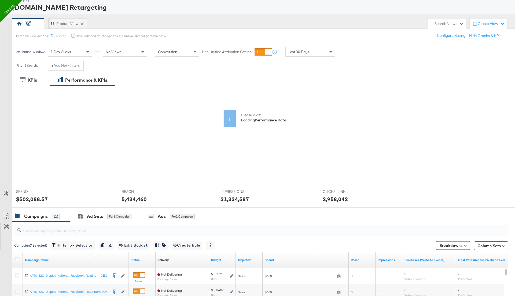
scroll to position [14, 0]
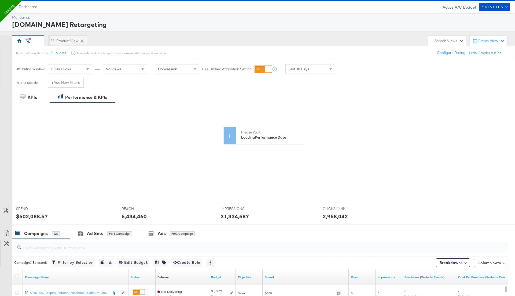
click at [298, 68] on span "Last 30 Days" at bounding box center [299, 69] width 21 height 5
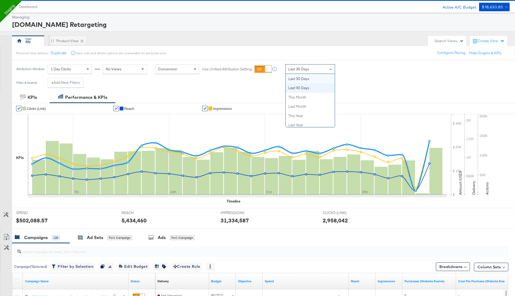
scroll to position [0, 0]
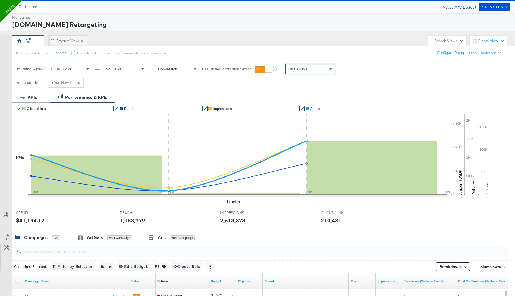
click at [27, 92] on div "KPIs" at bounding box center [31, 98] width 38 height 12
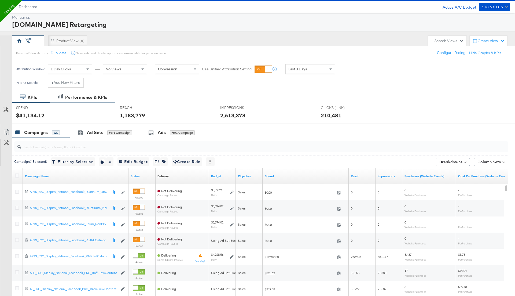
click at [83, 97] on div "Performance & KPIs" at bounding box center [86, 97] width 42 height 6
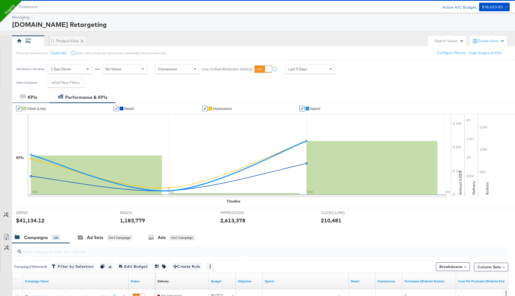
click at [36, 96] on div "KPIs" at bounding box center [32, 97] width 9 height 6
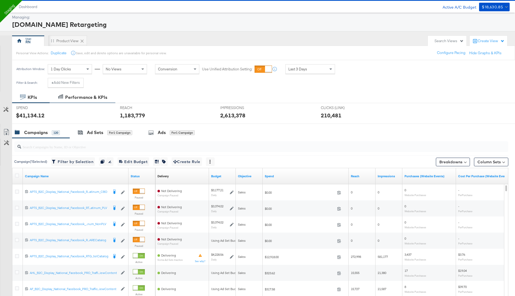
click at [88, 92] on div "Performance & KPIs" at bounding box center [83, 98] width 66 height 12
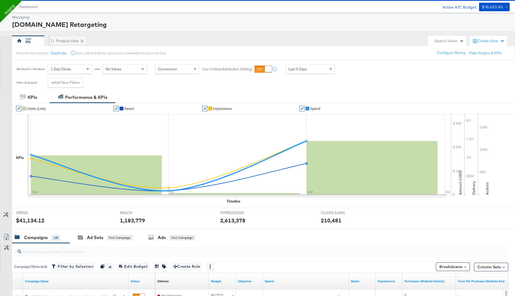
click at [29, 84] on div "Filter & Search:" at bounding box center [27, 83] width 22 height 4
click at [36, 94] on div "KPIs" at bounding box center [32, 97] width 9 height 6
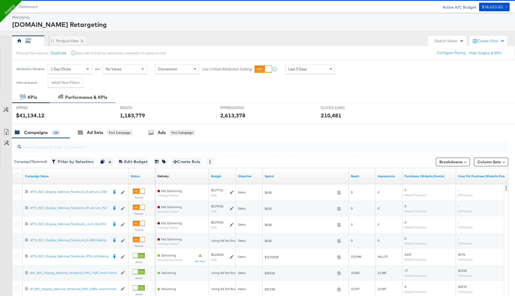
click at [79, 95] on div "Performance & KPIs" at bounding box center [86, 97] width 42 height 6
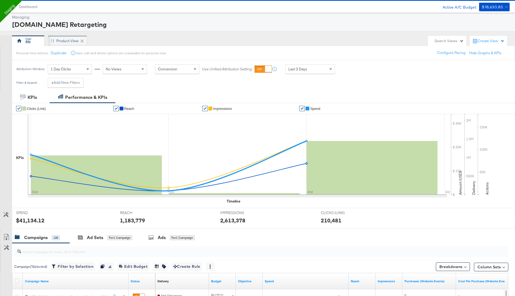
click at [66, 45] on div "Product View" at bounding box center [67, 40] width 39 height 11
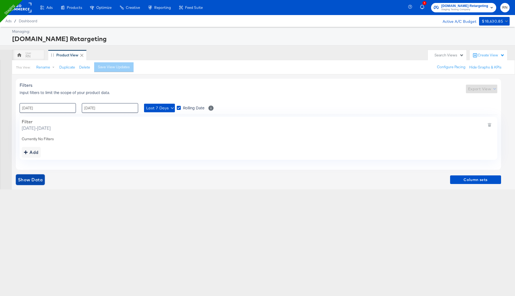
click at [34, 177] on span "Show Data" at bounding box center [30, 180] width 25 height 8
click at [159, 107] on span "Last 7 Days" at bounding box center [159, 108] width 27 height 7
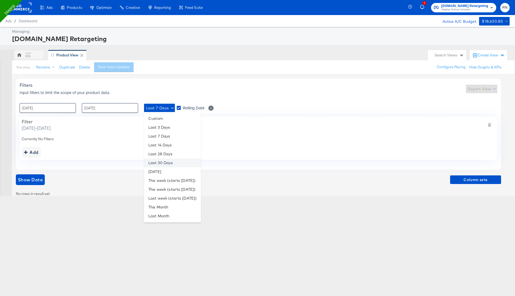
click at [162, 164] on li "Last 30 Days" at bounding box center [172, 162] width 57 height 9
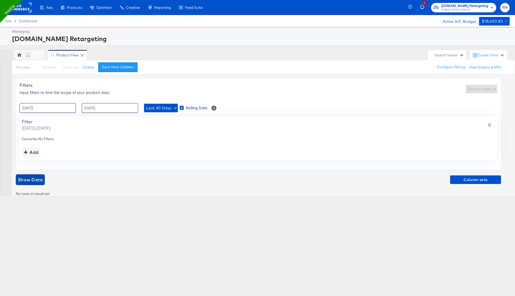
click at [32, 174] on button "Show Data" at bounding box center [30, 179] width 29 height 11
click at [23, 8] on rect at bounding box center [19, 8] width 25 height 10
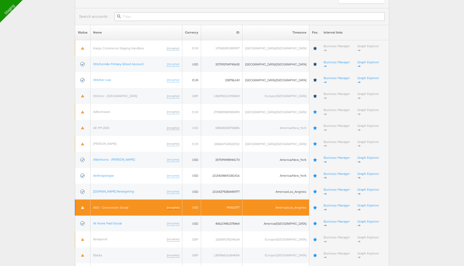
scroll to position [49, 0]
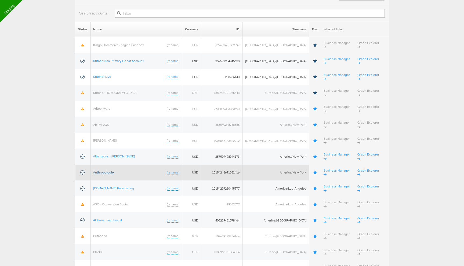
click at [107, 170] on link "Anthropologie" at bounding box center [103, 172] width 21 height 4
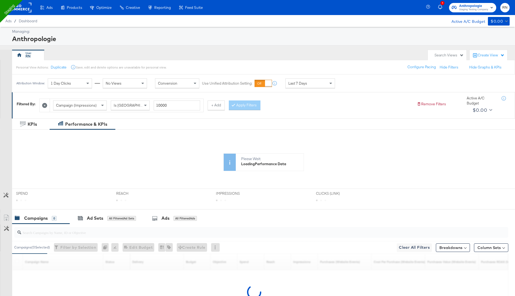
click at [489, 51] on div "Create View" at bounding box center [489, 55] width 38 height 11
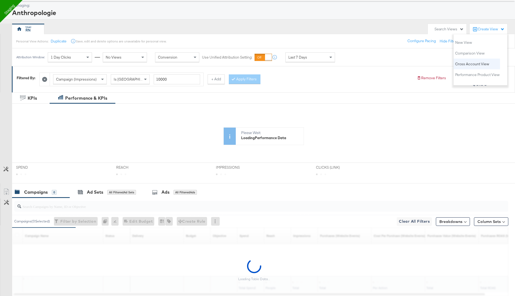
scroll to position [29, 0]
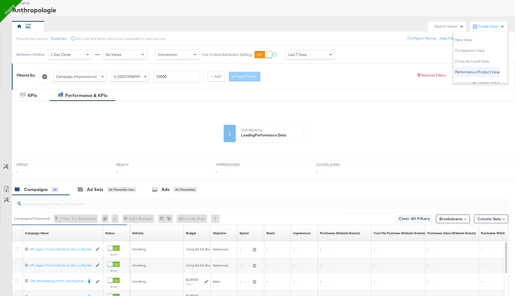
click at [478, 69] on button "Performance Product View" at bounding box center [477, 72] width 45 height 6
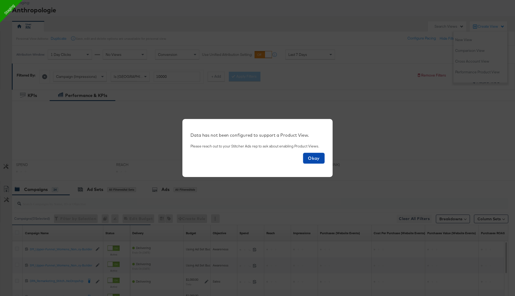
click at [314, 156] on span "Okay" at bounding box center [313, 158] width 17 height 8
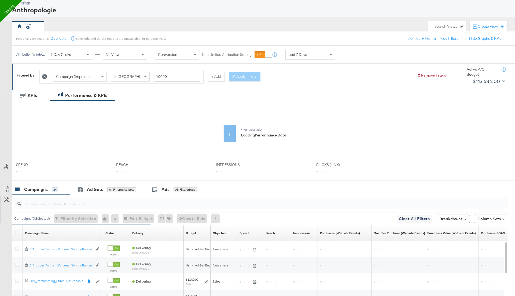
scroll to position [0, 0]
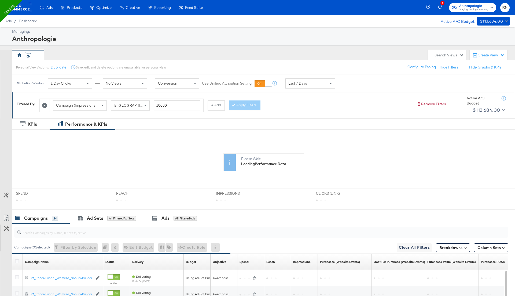
click at [495, 53] on div "Create View" at bounding box center [491, 55] width 27 height 5
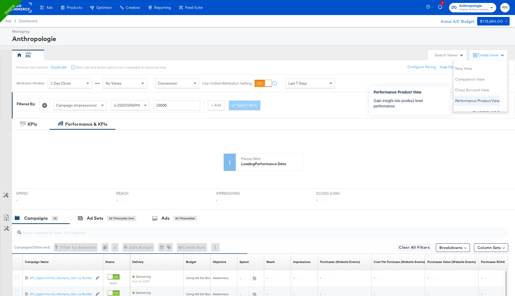
click at [475, 101] on span "Performance Product View" at bounding box center [478, 100] width 45 height 5
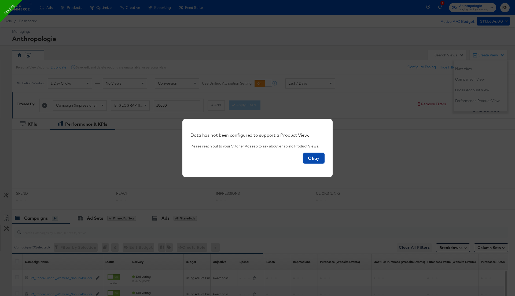
click at [314, 160] on span "Okay" at bounding box center [313, 158] width 17 height 8
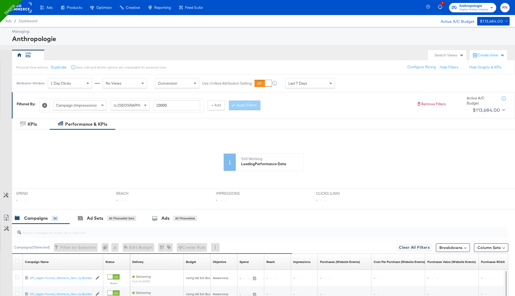
click at [23, 14] on div at bounding box center [19, 7] width 25 height 15
click at [24, 8] on rect at bounding box center [19, 8] width 25 height 10
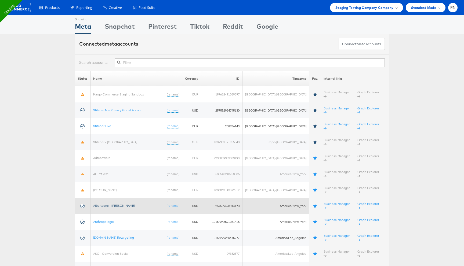
click at [111, 204] on link "Albertsons - [PERSON_NAME]" at bounding box center [114, 206] width 42 height 4
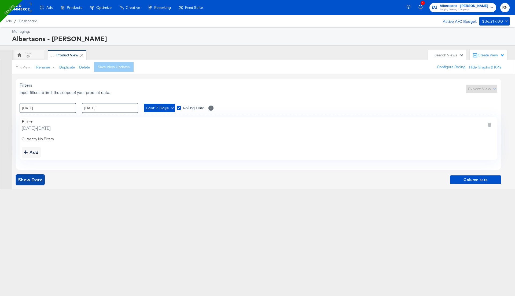
click at [27, 181] on span "Show Data" at bounding box center [30, 180] width 25 height 8
click at [165, 109] on span "Last 7 Days" at bounding box center [159, 108] width 27 height 7
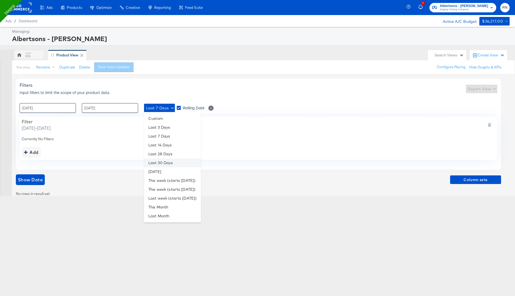
click at [167, 162] on li "Last 30 Days" at bounding box center [172, 162] width 57 height 9
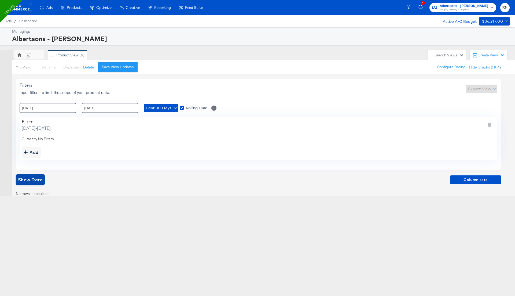
click at [36, 180] on span "Show Data" at bounding box center [30, 180] width 25 height 8
click at [25, 5] on rect at bounding box center [19, 8] width 25 height 10
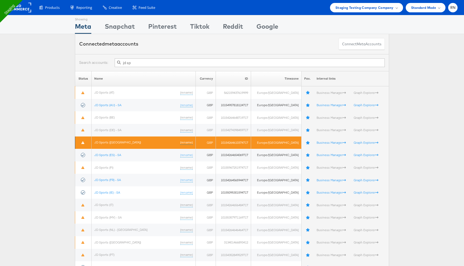
scroll to position [63, 0]
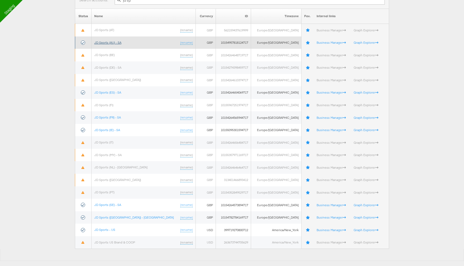
type input "jd sp"
click at [119, 43] on link "JD Sports (AU) - SA" at bounding box center [107, 43] width 27 height 4
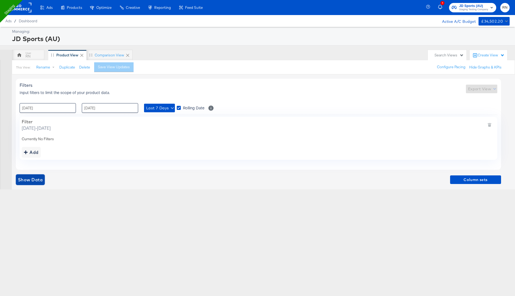
click at [37, 179] on span "Show Data" at bounding box center [30, 180] width 25 height 8
click at [258, 195] on div "Ads Products Optimize Creative Reporting Feed Suite 1 JD Sports (AU) Staging Te…" at bounding box center [257, 148] width 515 height 296
click at [282, 182] on div "Column sets" at bounding box center [259, 179] width 486 height 11
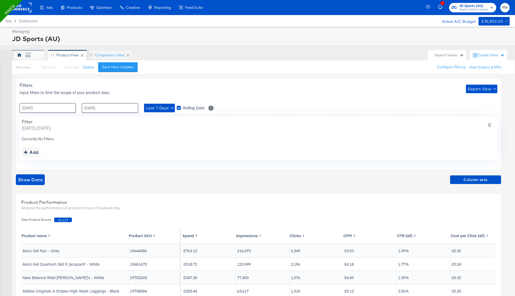
click at [32, 55] on div "RN" at bounding box center [28, 55] width 32 height 11
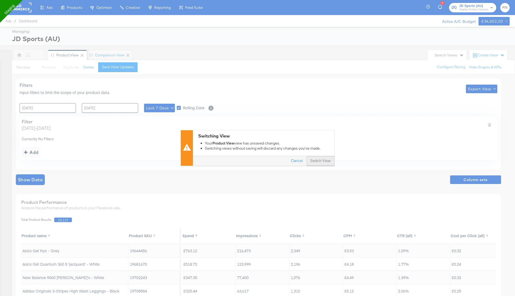
click at [325, 163] on button "Switch View" at bounding box center [321, 161] width 28 height 10
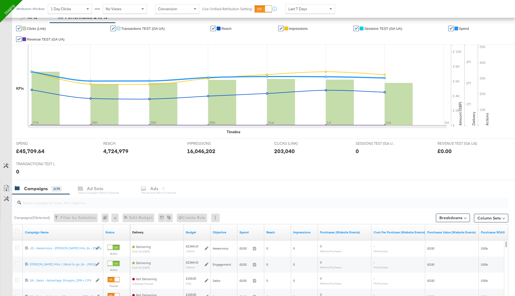
scroll to position [103, 0]
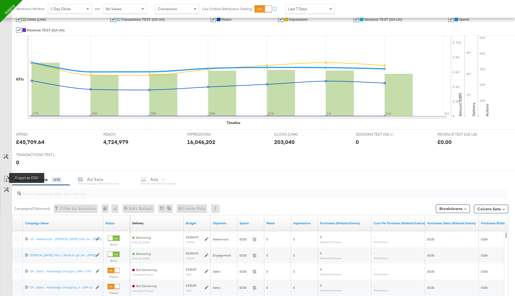
click at [5, 177] on icon at bounding box center [6, 179] width 6 height 6
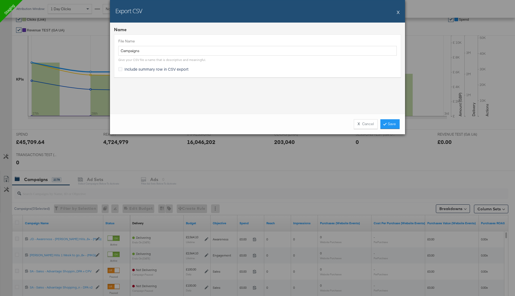
click at [138, 67] on span "Include summary row in CSV export" at bounding box center [157, 68] width 64 height 5
click at [0, 0] on input "Include summary row in CSV export" at bounding box center [0, 0] width 0 height 0
click at [392, 123] on link "Save" at bounding box center [390, 124] width 19 height 10
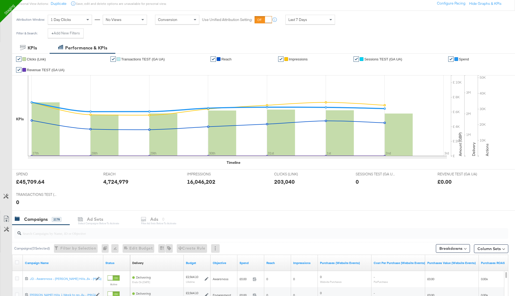
scroll to position [0, 0]
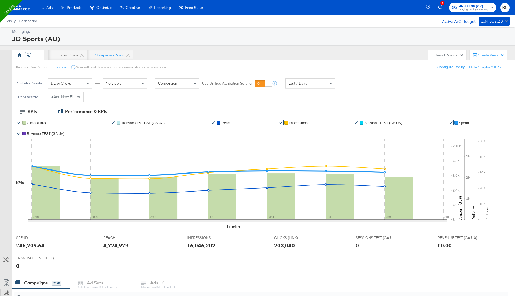
click at [27, 10] on rect at bounding box center [19, 8] width 25 height 10
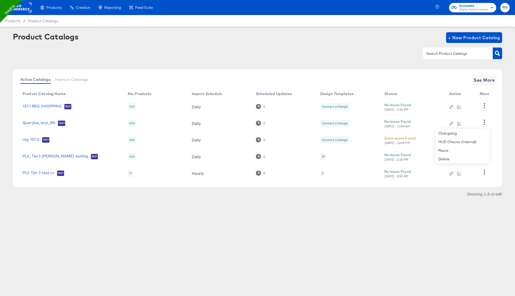
click at [447, 53] on input "text" at bounding box center [453, 53] width 57 height 6
type input "clarks"
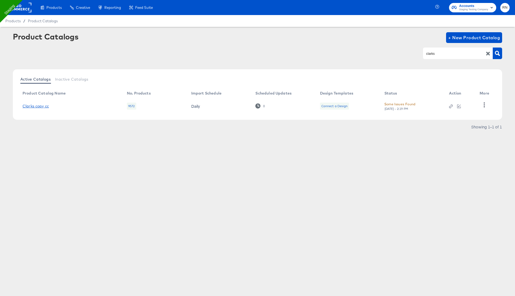
click at [42, 106] on link "Clarks copy cc" at bounding box center [36, 106] width 26 height 4
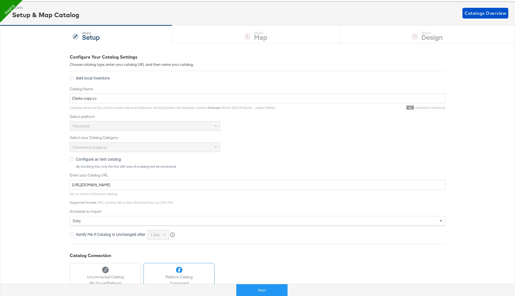
scroll to position [105, 0]
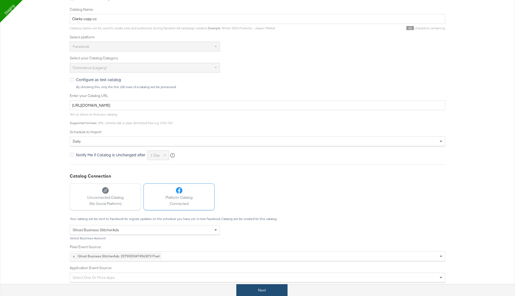
click at [260, 289] on button "Next" at bounding box center [261, 290] width 51 height 12
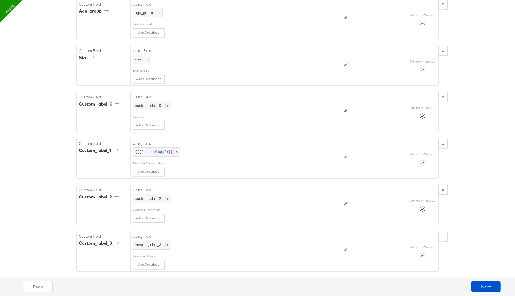
scroll to position [1007, 0]
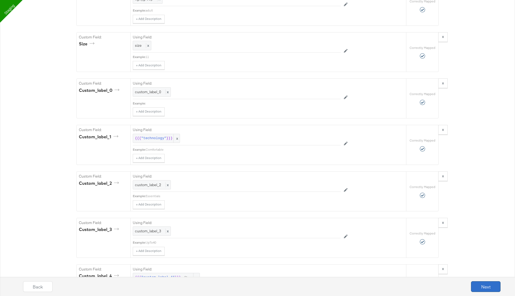
click at [492, 283] on button "Next" at bounding box center [486, 286] width 30 height 11
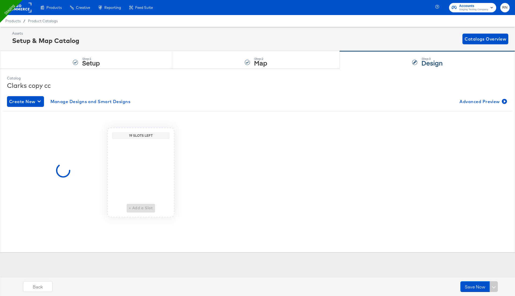
scroll to position [0, 0]
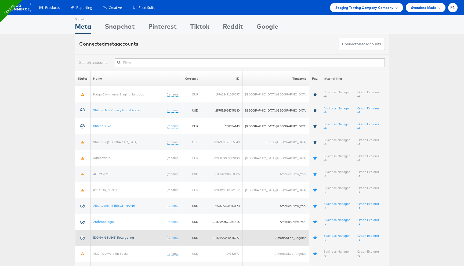
click at [113, 236] on link "[DOMAIN_NAME] Retargeting" at bounding box center [113, 238] width 41 height 4
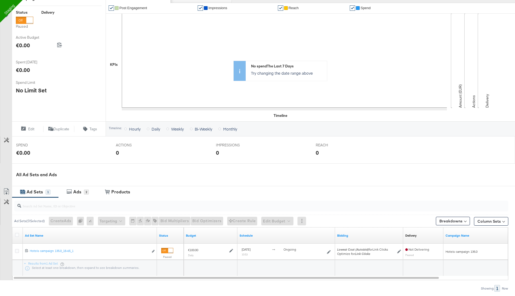
scroll to position [113, 0]
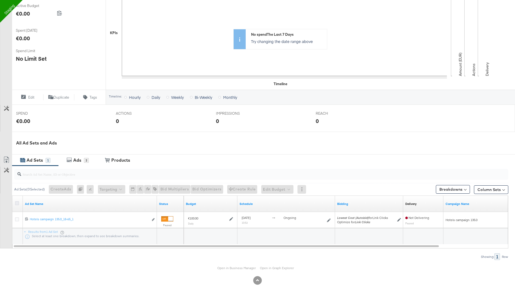
click at [17, 201] on icon at bounding box center [17, 203] width 4 height 4
click at [0, 0] on input "checkbox" at bounding box center [0, 0] width 0 height 0
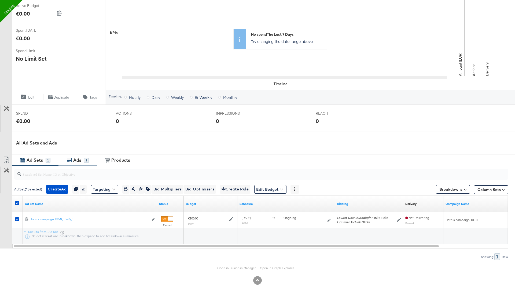
click at [74, 161] on div "Ads" at bounding box center [77, 160] width 8 height 6
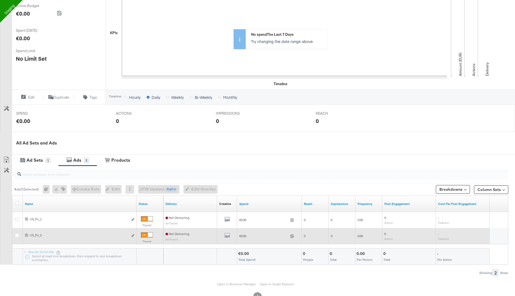
scroll to position [129, 0]
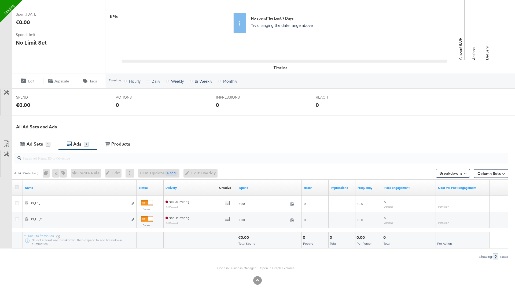
click at [16, 186] on icon at bounding box center [17, 187] width 4 height 4
click at [0, 0] on input "checkbox" at bounding box center [0, 0] width 0 height 0
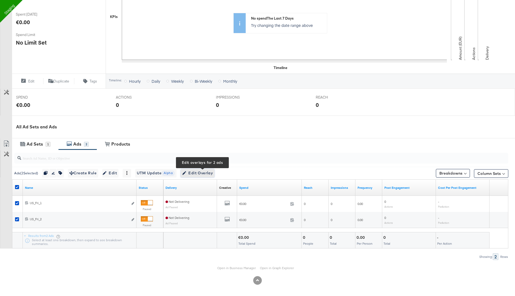
click at [197, 171] on span "Edit Overlay Edit overlays for 2 ads" at bounding box center [197, 173] width 31 height 7
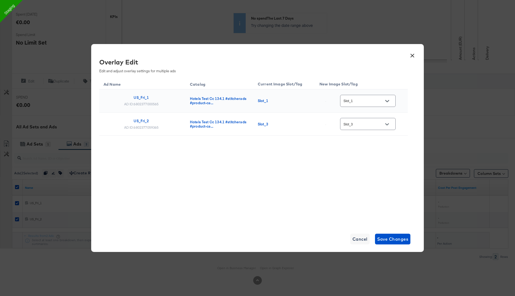
click at [362, 125] on input "Slot_3" at bounding box center [364, 124] width 42 height 6
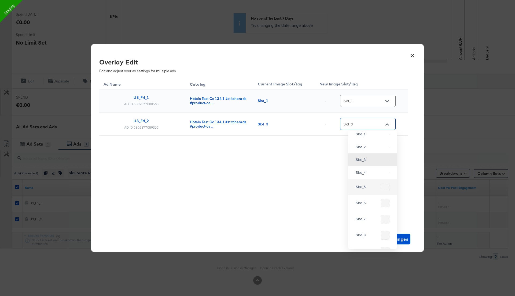
scroll to position [0, 0]
click at [366, 170] on div "Slot_2" at bounding box center [373, 168] width 40 height 10
type input "Slot_2"
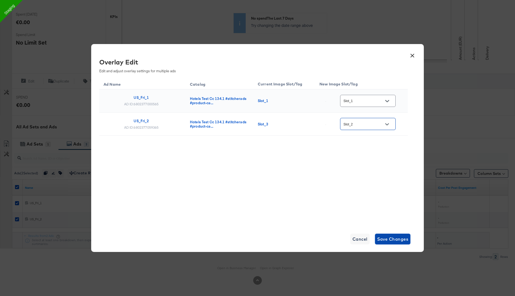
click at [382, 242] on span "Save Changes" at bounding box center [392, 239] width 31 height 8
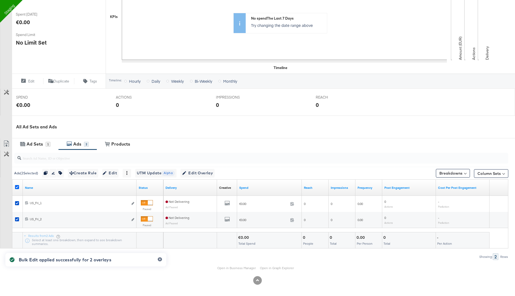
click at [16, 186] on icon at bounding box center [17, 187] width 4 height 4
click at [0, 0] on input "checkbox" at bounding box center [0, 0] width 0 height 0
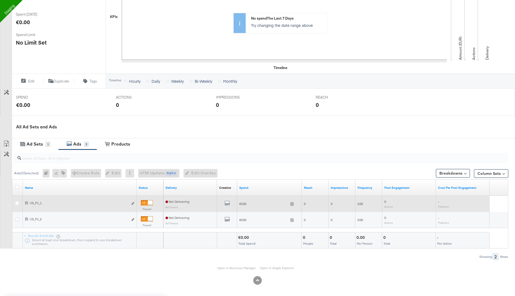
click at [17, 204] on div at bounding box center [18, 203] width 6 height 5
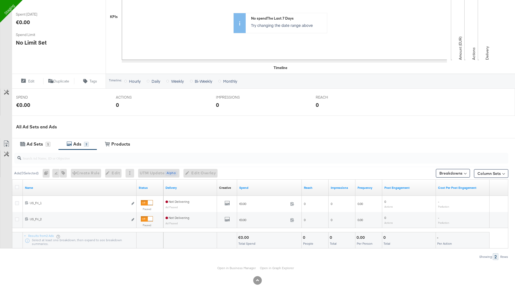
click at [17, 190] on div at bounding box center [18, 188] width 10 height 10
click at [16, 187] on icon at bounding box center [17, 187] width 4 height 4
click at [0, 0] on input "checkbox" at bounding box center [0, 0] width 0 height 0
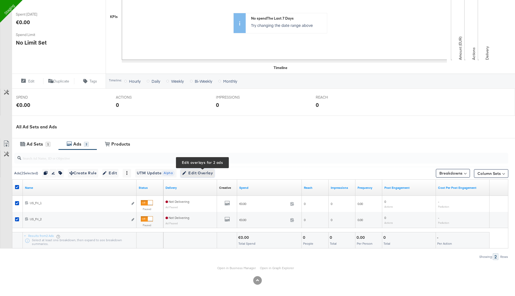
click at [199, 173] on span "Edit Overlay Edit overlays for 2 ads" at bounding box center [197, 173] width 31 height 7
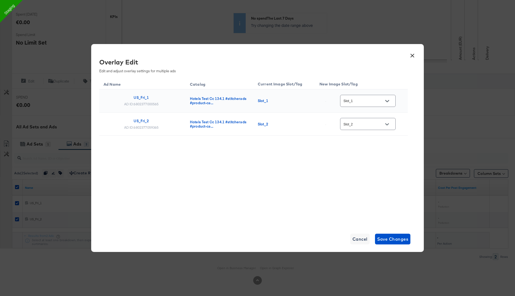
click at [408, 56] on button "×" at bounding box center [413, 54] width 10 height 10
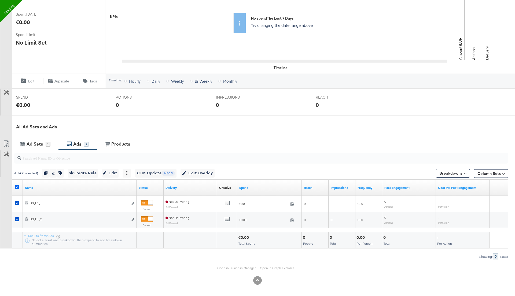
click at [17, 186] on icon at bounding box center [17, 187] width 4 height 4
click at [0, 0] on input "checkbox" at bounding box center [0, 0] width 0 height 0
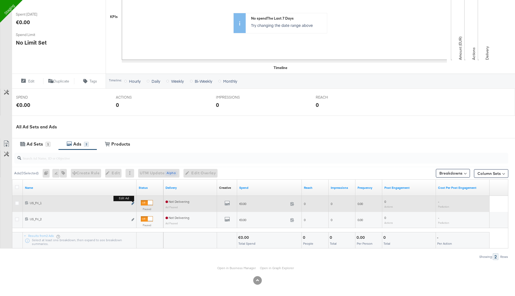
click at [133, 202] on icon "link" at bounding box center [133, 203] width 3 height 3
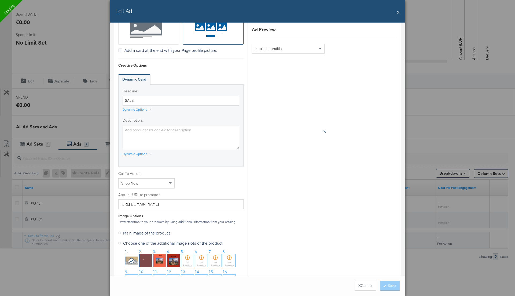
scroll to position [263, 0]
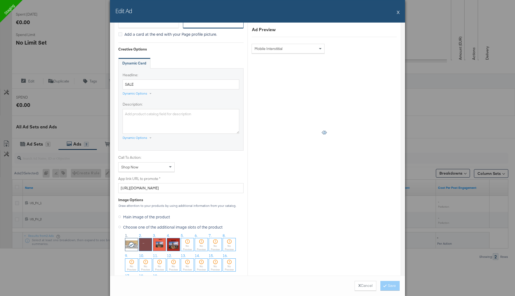
click at [161, 242] on img at bounding box center [159, 244] width 13 height 13
click at [385, 283] on button "Save" at bounding box center [390, 286] width 19 height 10
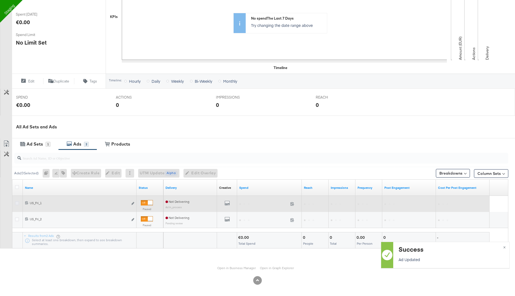
click at [16, 201] on icon at bounding box center [17, 203] width 4 height 4
click at [0, 0] on input "checkbox" at bounding box center [0, 0] width 0 height 0
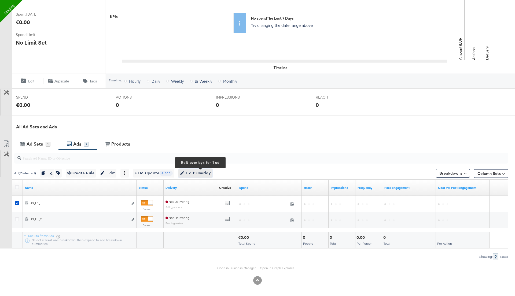
click at [206, 173] on span "Edit Overlay Edit overlays for 1 ad" at bounding box center [195, 173] width 31 height 7
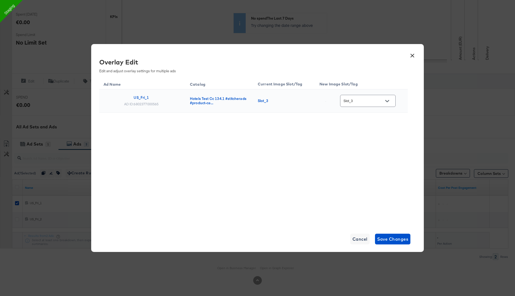
click at [415, 54] on button "×" at bounding box center [413, 54] width 10 height 10
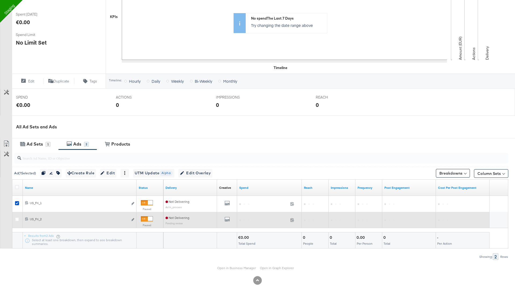
click at [14, 219] on div at bounding box center [18, 220] width 10 height 10
click at [16, 220] on div at bounding box center [18, 219] width 6 height 5
click at [16, 216] on div at bounding box center [18, 220] width 10 height 10
click at [17, 219] on icon at bounding box center [17, 219] width 4 height 4
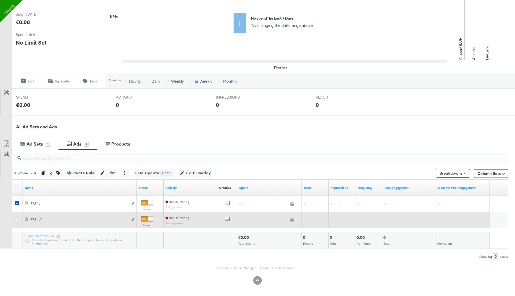
click at [0, 0] on input "checkbox" at bounding box center [0, 0] width 0 height 0
click at [17, 219] on icon at bounding box center [17, 219] width 4 height 4
click at [0, 0] on input "checkbox" at bounding box center [0, 0] width 0 height 0
click at [16, 221] on div at bounding box center [18, 219] width 6 height 5
click at [16, 220] on icon at bounding box center [17, 219] width 4 height 4
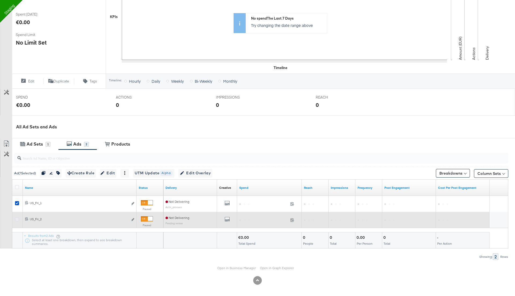
click at [0, 0] on input "checkbox" at bounding box center [0, 0] width 0 height 0
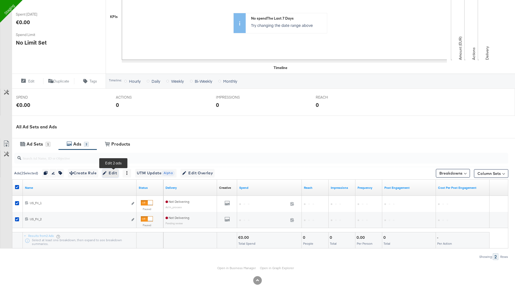
click at [119, 172] on button "Edit" at bounding box center [110, 173] width 16 height 9
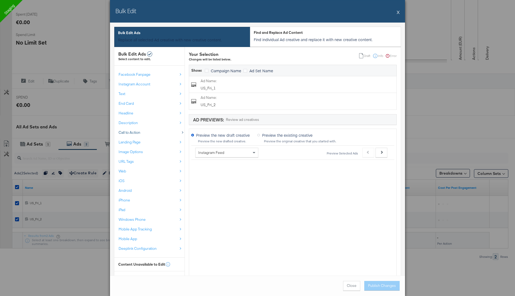
click at [131, 130] on span "Call to Action" at bounding box center [130, 132] width 22 height 5
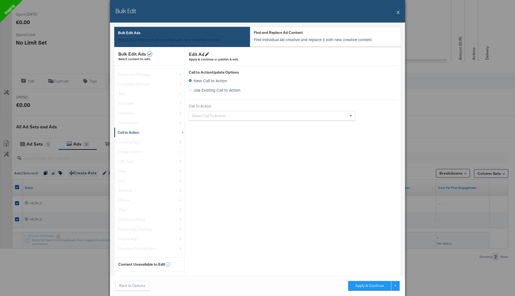
click at [212, 115] on div "Select Call To Action" at bounding box center [272, 115] width 166 height 9
click at [367, 291] on div "Back to Options Apply & Continue" at bounding box center [257, 285] width 295 height 20
click at [364, 279] on div "Back to Options Apply & Continue" at bounding box center [257, 285] width 295 height 20
click at [364, 289] on button "Apply & Continue" at bounding box center [369, 286] width 43 height 10
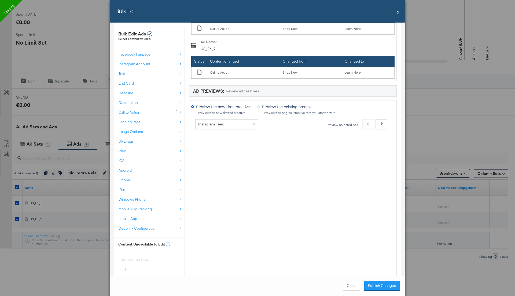
scroll to position [100, 0]
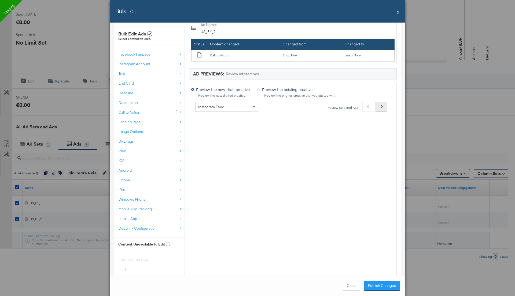
click at [382, 103] on button "Next" at bounding box center [382, 107] width 12 height 10
click at [381, 285] on button "Publish Changes" at bounding box center [382, 286] width 35 height 10
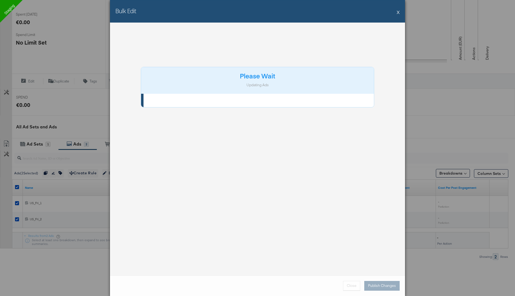
scroll to position [0, 0]
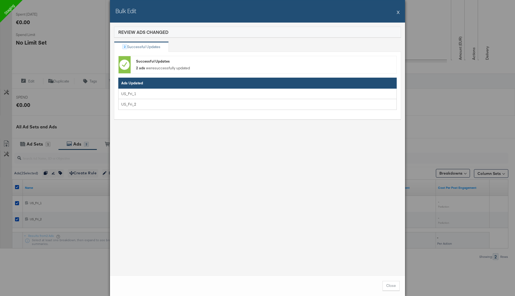
click at [398, 11] on button "X" at bounding box center [398, 12] width 3 height 11
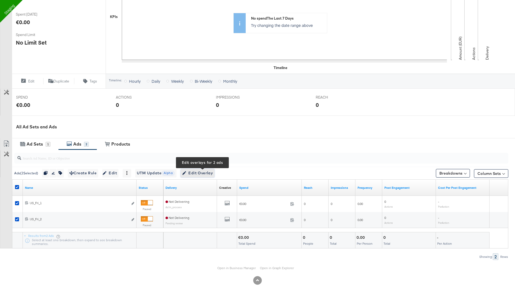
click at [204, 172] on span "Edit Overlay Edit overlays for 2 ads" at bounding box center [197, 173] width 31 height 7
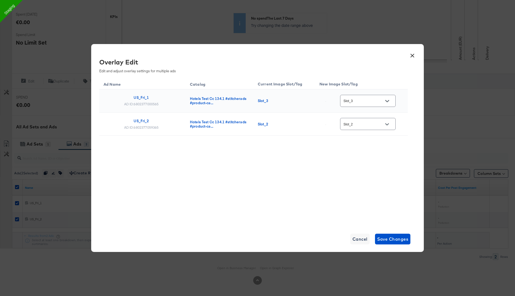
click at [412, 55] on button "×" at bounding box center [413, 54] width 10 height 10
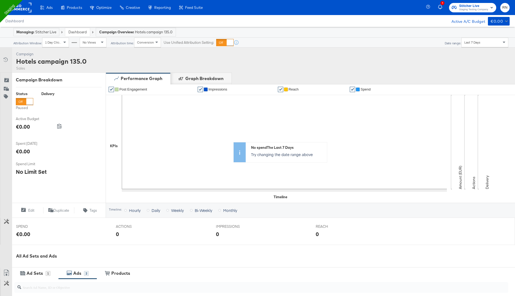
click at [77, 31] on link "Dashboard" at bounding box center [77, 32] width 18 height 5
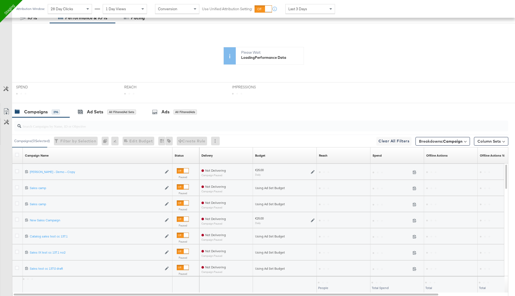
scroll to position [107, 0]
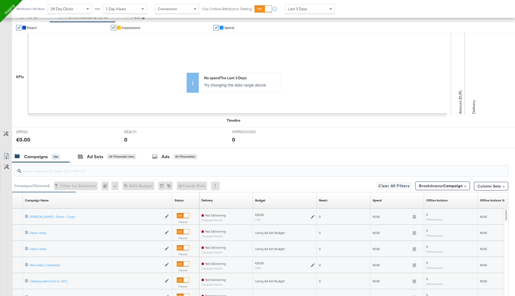
click at [42, 168] on input "search" at bounding box center [242, 168] width 442 height 10
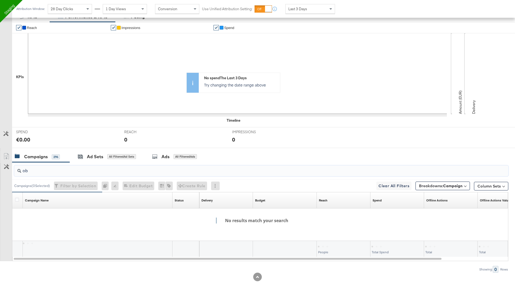
scroll to position [106, 0]
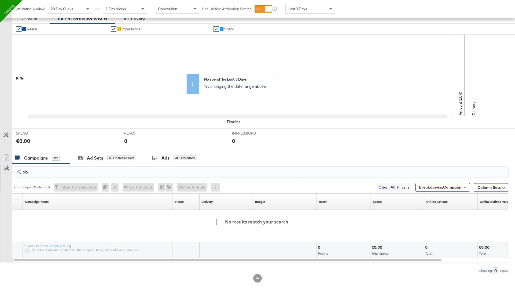
type input "o"
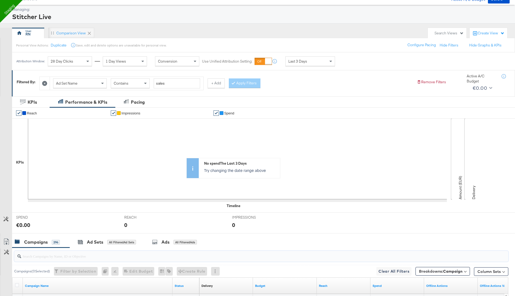
scroll to position [0, 0]
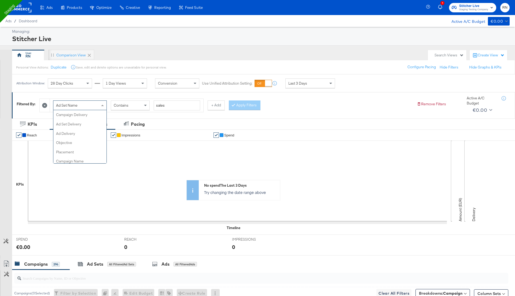
click at [85, 104] on div "Ad Set Name" at bounding box center [79, 105] width 53 height 9
click at [45, 104] on icon at bounding box center [44, 105] width 5 height 5
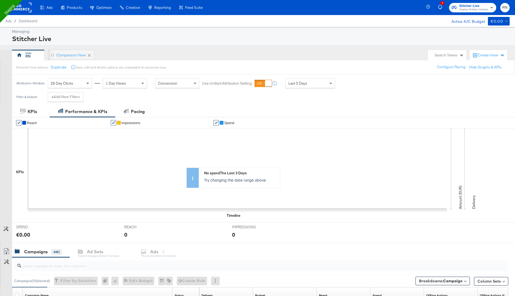
click at [309, 84] on div "Last 3 Days" at bounding box center [310, 83] width 49 height 9
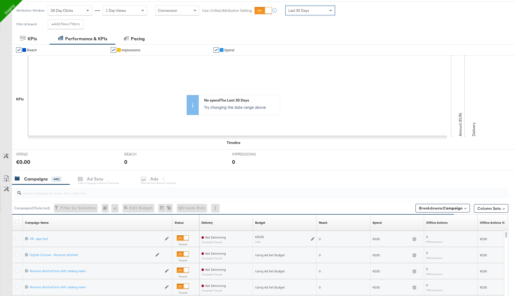
scroll to position [174, 0]
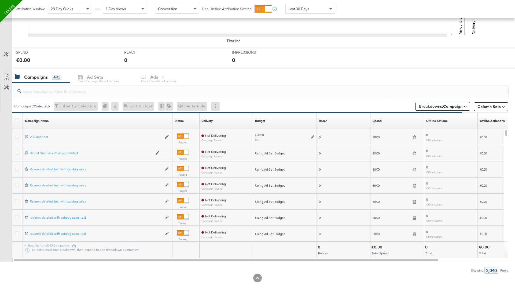
click at [61, 92] on input "search" at bounding box center [242, 89] width 442 height 10
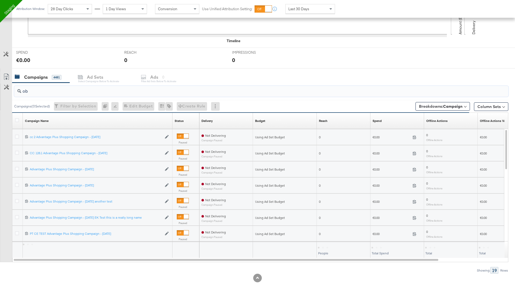
type input "o"
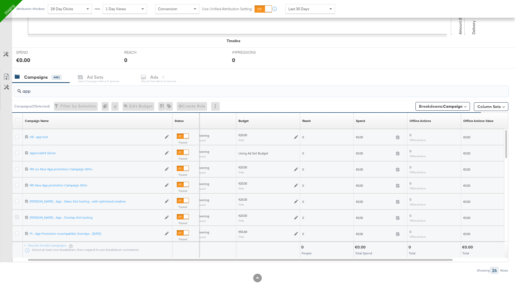
type input "app"
click at [18, 215] on icon at bounding box center [17, 217] width 4 height 4
click at [0, 0] on input "checkbox" at bounding box center [0, 0] width 0 height 0
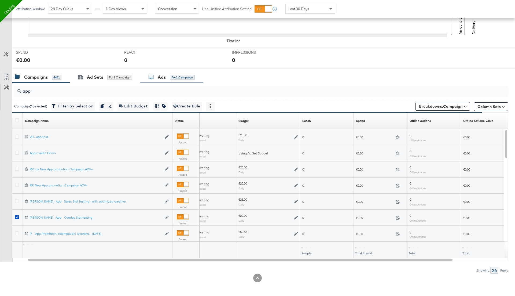
click at [158, 77] on div "Ads" at bounding box center [162, 77] width 8 height 6
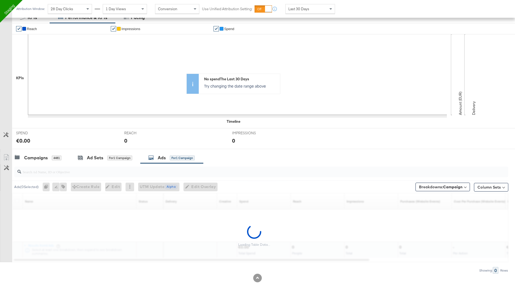
scroll to position [78, 0]
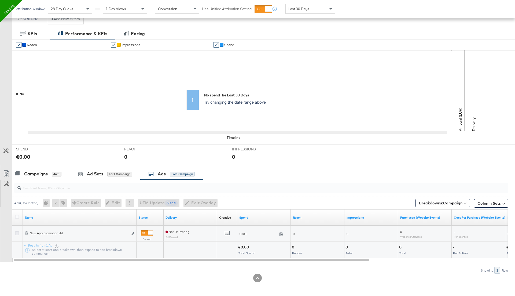
click at [16, 233] on icon at bounding box center [17, 233] width 4 height 4
click at [0, 0] on input "checkbox" at bounding box center [0, 0] width 0 height 0
click at [206, 201] on span "Edit Overlay Edit overlays for 1 ad" at bounding box center [195, 202] width 31 height 7
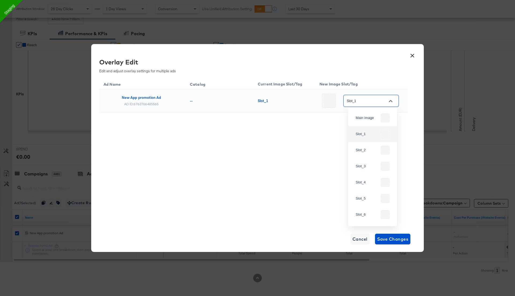
click at [364, 101] on input "Slot_1" at bounding box center [367, 101] width 42 height 6
click at [300, 135] on div "Ad Name Catalog Current Image Slot/Tag New Image Slot/Tag New App promotion Ad …" at bounding box center [253, 108] width 309 height 62
click at [412, 55] on button "×" at bounding box center [413, 54] width 10 height 10
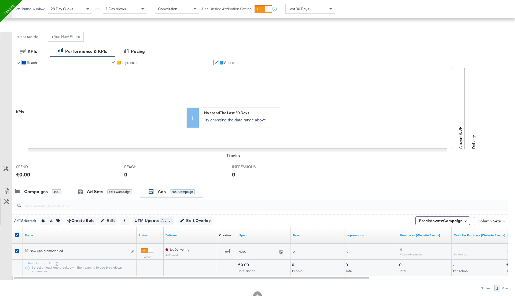
scroll to position [55, 0]
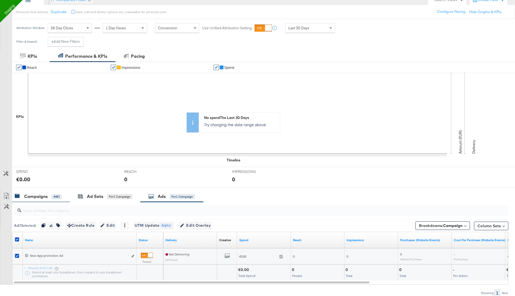
click at [32, 199] on div "Campaigns 4481" at bounding box center [41, 197] width 58 height 12
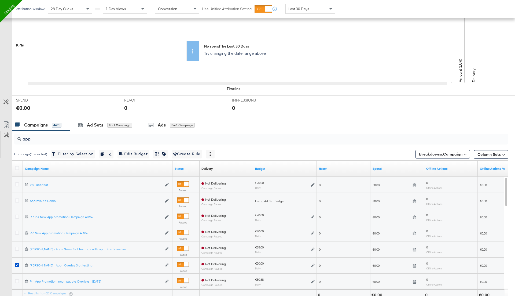
scroll to position [174, 0]
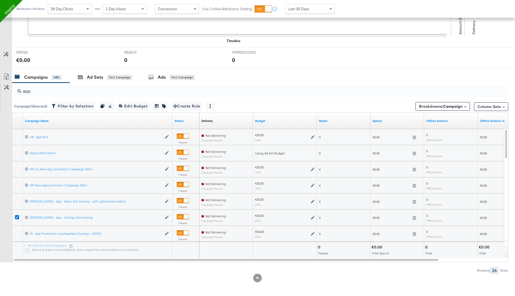
click at [17, 217] on icon at bounding box center [17, 217] width 4 height 4
click at [0, 0] on input "checkbox" at bounding box center [0, 0] width 0 height 0
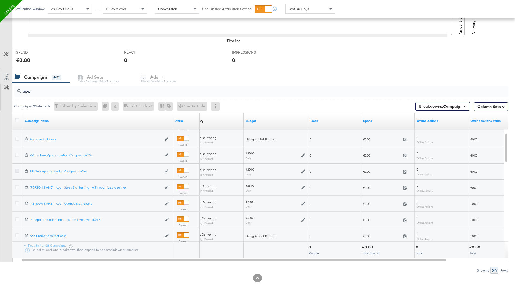
click at [16, 170] on icon at bounding box center [17, 171] width 4 height 4
click at [0, 0] on input "checkbox" at bounding box center [0, 0] width 0 height 0
click at [175, 80] on div "Ads for 1 Campaign" at bounding box center [171, 77] width 63 height 12
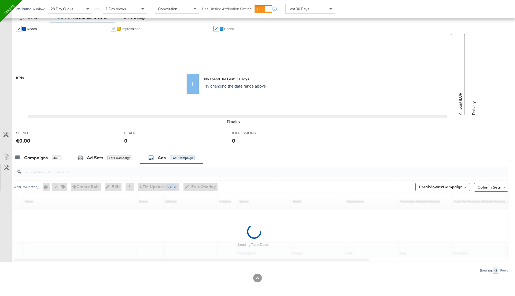
scroll to position [78, 0]
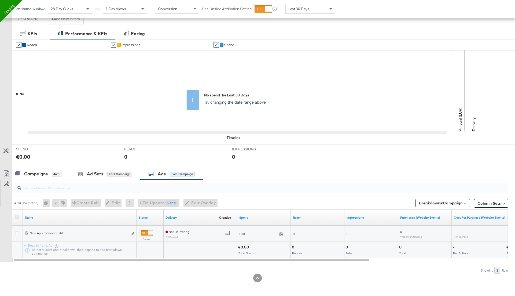
click at [16, 216] on icon at bounding box center [17, 217] width 4 height 4
click at [0, 0] on input "checkbox" at bounding box center [0, 0] width 0 height 0
click at [198, 202] on span "Edit Overlay Edit overlays for 1 ad" at bounding box center [195, 202] width 31 height 7
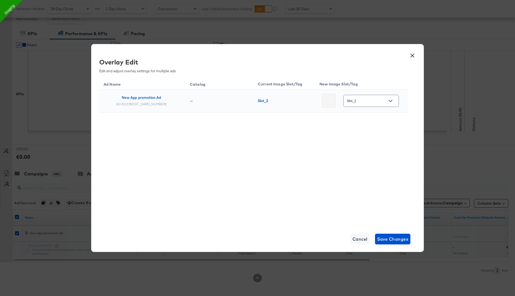
click at [413, 54] on button "×" at bounding box center [413, 54] width 10 height 10
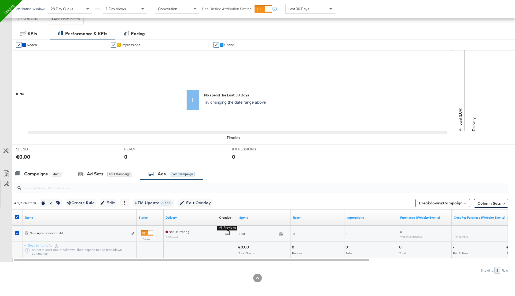
click at [228, 231] on icon "default" at bounding box center [227, 232] width 5 height 5
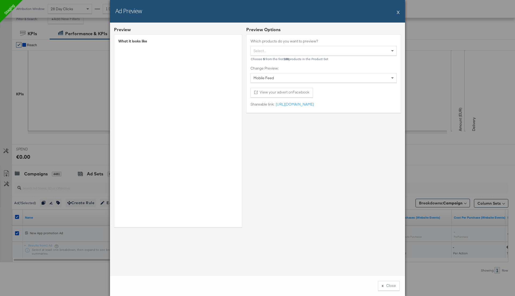
click at [398, 12] on button "X" at bounding box center [398, 12] width 3 height 11
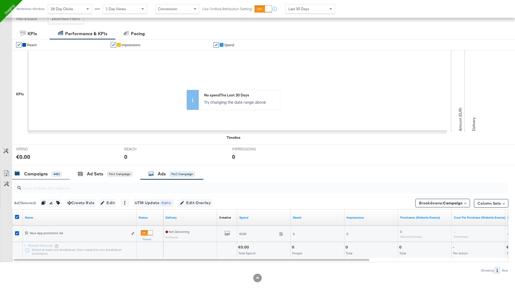
click at [51, 171] on div "Campaigns 4481" at bounding box center [38, 174] width 47 height 6
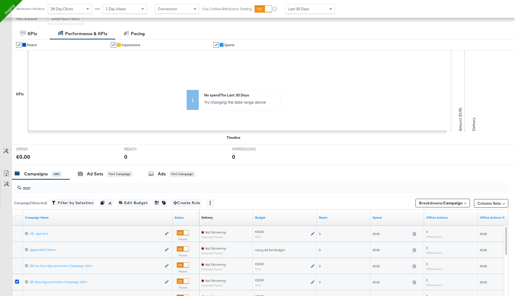
click at [16, 281] on icon at bounding box center [17, 281] width 4 height 4
click at [0, 0] on input "checkbox" at bounding box center [0, 0] width 0 height 0
click at [34, 185] on input "app" at bounding box center [242, 185] width 442 height 10
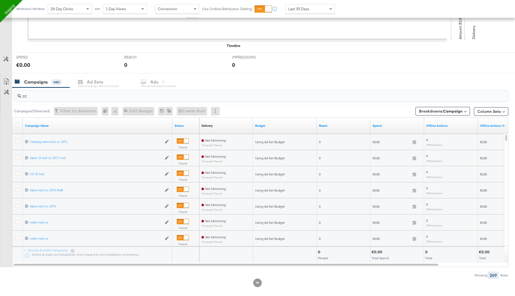
scroll to position [170, 0]
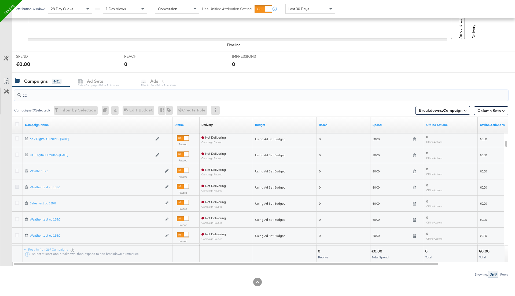
type input "cc"
click at [17, 185] on icon at bounding box center [17, 187] width 4 height 4
click at [0, 0] on input "checkbox" at bounding box center [0, 0] width 0 height 0
click at [165, 75] on div "Ads for 1 Campaign" at bounding box center [171, 81] width 63 height 12
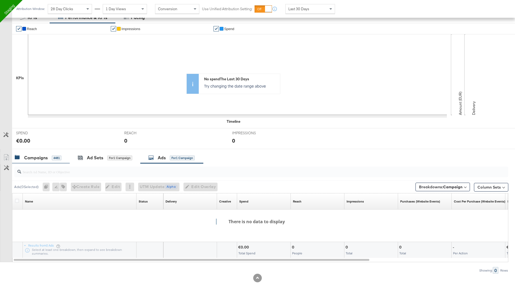
click at [52, 156] on div "4481" at bounding box center [57, 157] width 10 height 5
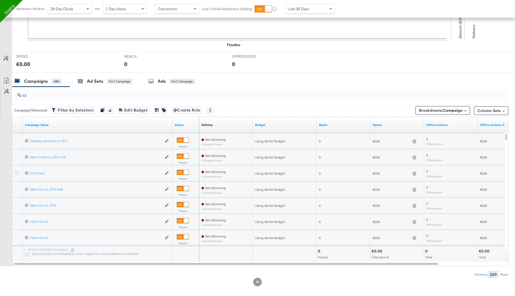
click at [16, 171] on icon at bounding box center [17, 173] width 4 height 4
click at [0, 0] on input "checkbox" at bounding box center [0, 0] width 0 height 0
click at [172, 81] on div "for 2 Campaigns" at bounding box center [185, 81] width 27 height 5
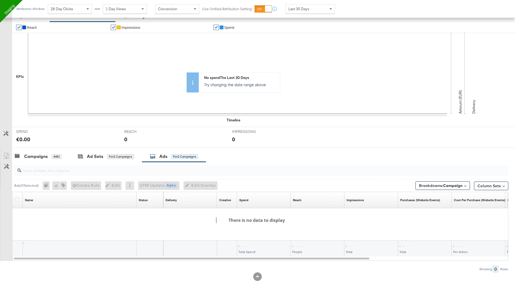
scroll to position [94, 0]
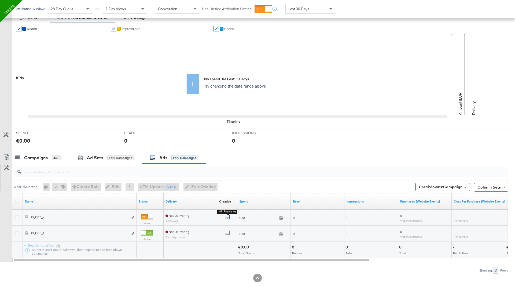
click at [229, 214] on icon "default" at bounding box center [227, 216] width 5 height 5
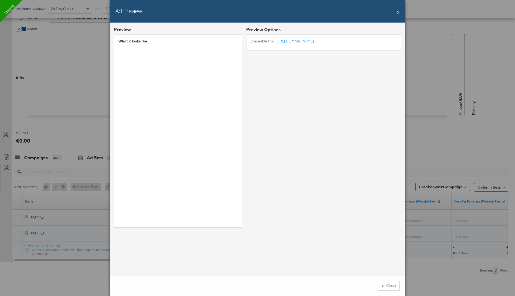
click at [399, 12] on button "X" at bounding box center [398, 12] width 3 height 11
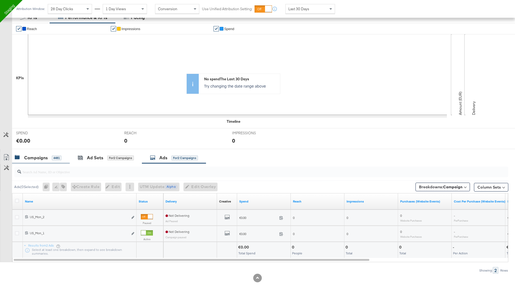
click at [44, 158] on div "Campaigns" at bounding box center [36, 158] width 24 height 6
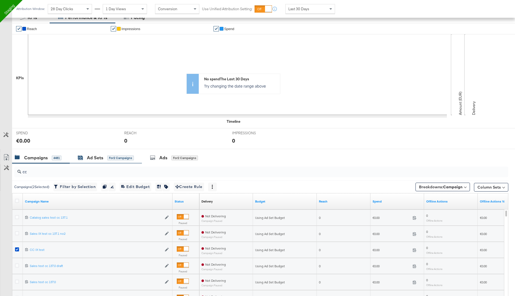
click at [97, 157] on div "Ad Sets" at bounding box center [95, 158] width 16 height 6
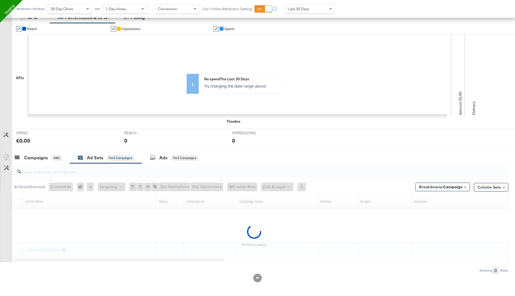
scroll to position [78, 0]
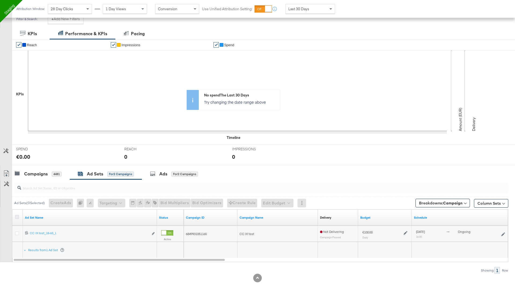
click at [17, 216] on icon at bounding box center [17, 217] width 4 height 4
click at [0, 0] on input "checkbox" at bounding box center [0, 0] width 0 height 0
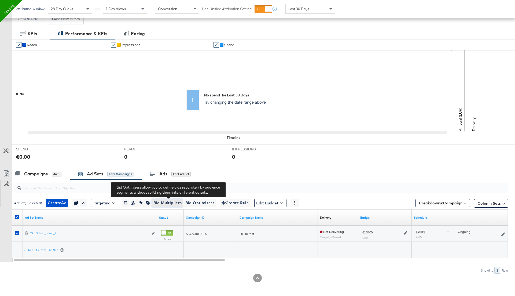
click at [168, 202] on span "Bid Multipliers" at bounding box center [168, 202] width 28 height 7
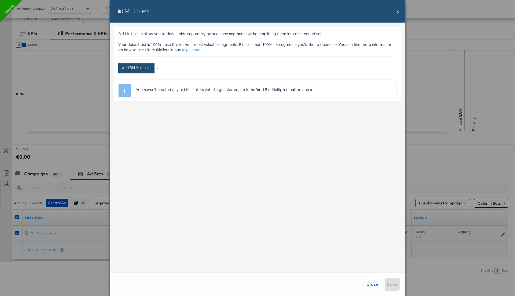
click at [151, 66] on button "Add Bid Multiplier" at bounding box center [136, 68] width 36 height 10
click at [140, 82] on li "Platform" at bounding box center [141, 82] width 40 height 8
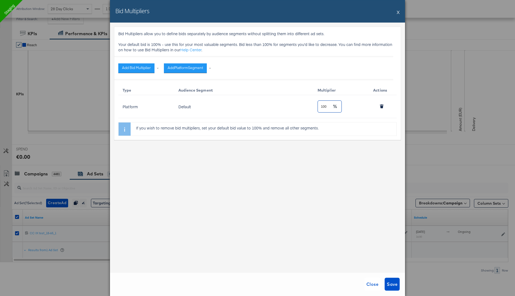
click at [330, 106] on input "100" at bounding box center [325, 105] width 14 height 12
drag, startPoint x: 328, startPoint y: 107, endPoint x: 270, endPoint y: 104, distance: 58.0
click at [271, 104] on tr "Platform Default 100" at bounding box center [257, 106] width 279 height 23
click at [178, 70] on button "Add Platform Segment" at bounding box center [185, 68] width 43 height 10
click at [178, 84] on li "Desktop" at bounding box center [204, 82] width 75 height 8
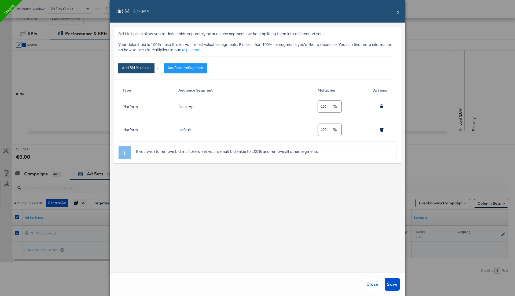
click at [148, 67] on button "Add Bid Multiplier" at bounding box center [136, 68] width 36 height 10
click at [143, 108] on li "Age" at bounding box center [141, 105] width 40 height 8
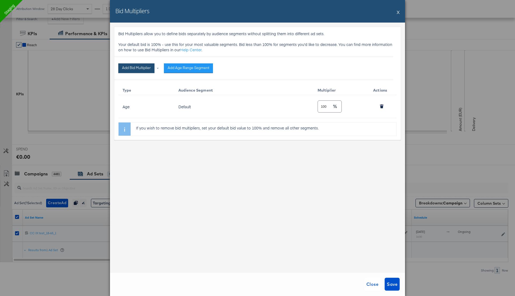
click at [143, 70] on button "Add Bid Multiplier" at bounding box center [136, 68] width 36 height 10
click at [139, 83] on li "Platform" at bounding box center [141, 82] width 40 height 8
drag, startPoint x: 329, startPoint y: 106, endPoint x: 302, endPoint y: 108, distance: 26.9
click at [303, 108] on tr "Platform Default 100" at bounding box center [257, 106] width 279 height 23
click at [308, 232] on div "Bid Multipliers allow you to define bids separately by audience segments withou…" at bounding box center [257, 148] width 295 height 250
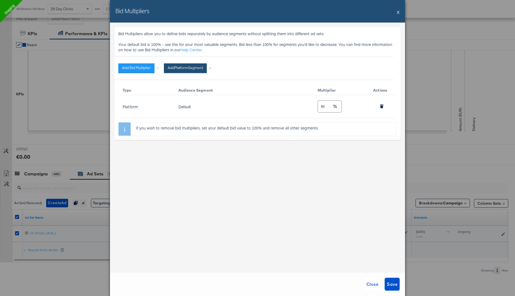
click at [186, 68] on button "Add Platform Segment" at bounding box center [185, 68] width 43 height 10
click at [187, 83] on li "Desktop" at bounding box center [204, 82] width 75 height 8
type input "100"
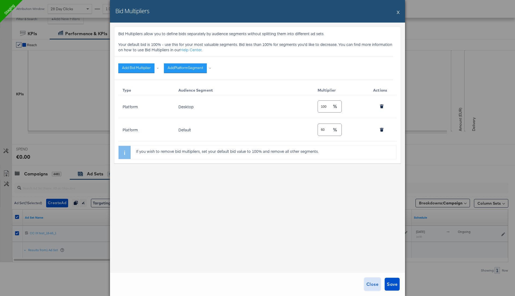
click at [370, 285] on span "Close" at bounding box center [373, 284] width 12 height 8
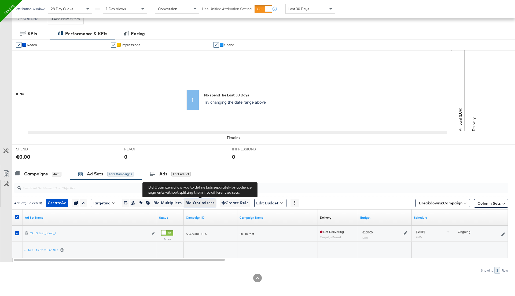
click at [196, 202] on span "Bid Optimizers" at bounding box center [199, 202] width 29 height 7
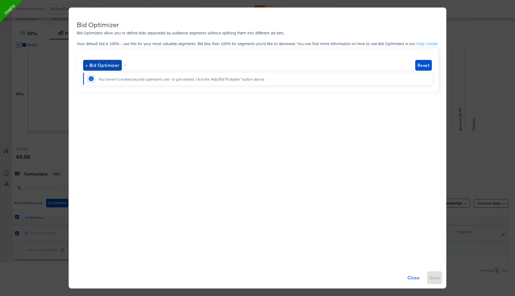
click at [116, 66] on span "+ Bid Optimizer" at bounding box center [102, 65] width 34 height 8
click at [113, 90] on li "Publisher" at bounding box center [103, 87] width 35 height 8
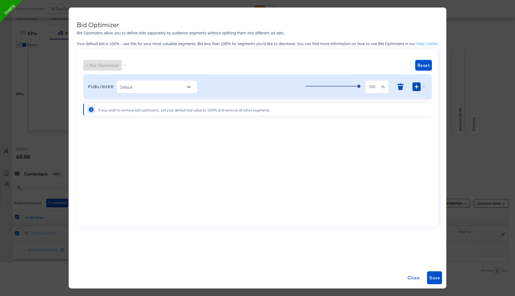
click at [413, 88] on button "button" at bounding box center [417, 86] width 8 height 9
click at [399, 112] on li "Placement" at bounding box center [409, 116] width 35 height 8
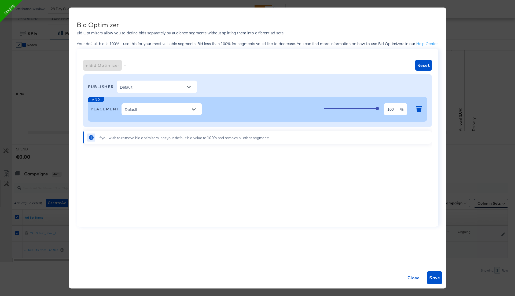
click at [151, 111] on input "Default" at bounding box center [158, 109] width 68 height 7
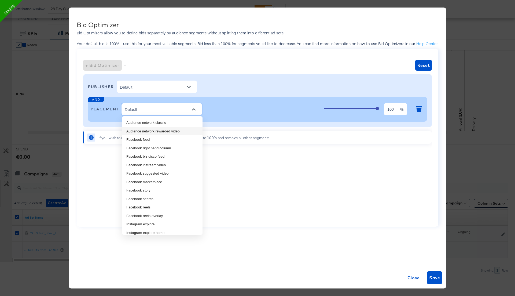
click at [151, 132] on li "Audience network rewarded video" at bounding box center [162, 131] width 81 height 9
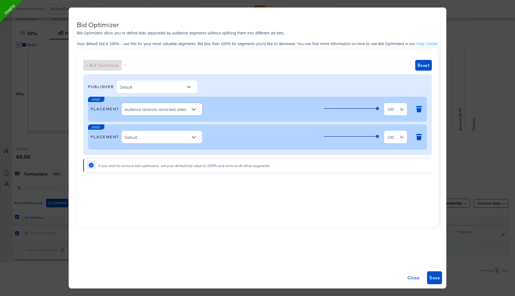
click at [158, 138] on input "Default" at bounding box center [158, 137] width 68 height 7
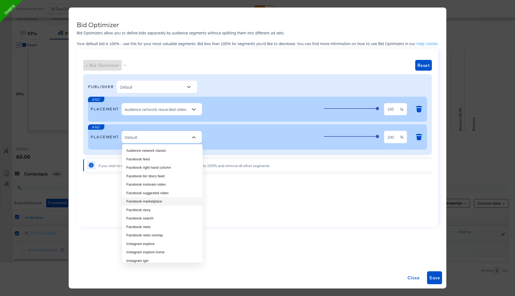
click at [159, 200] on li "Facebook marketplace" at bounding box center [162, 201] width 81 height 9
type input "Facebook marketplace"
type input "Audience network rewarded video"
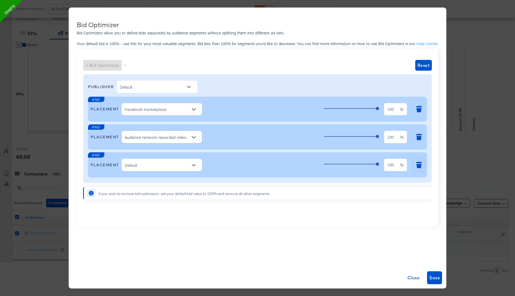
click at [421, 167] on icon "button" at bounding box center [419, 165] width 6 height 6
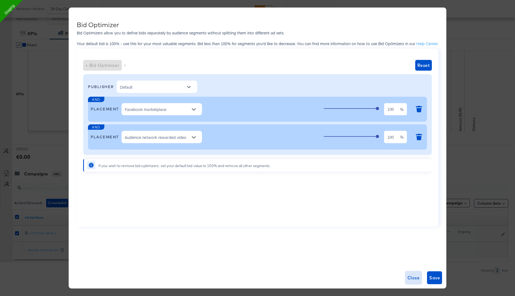
click at [413, 276] on span "Close" at bounding box center [414, 278] width 12 height 8
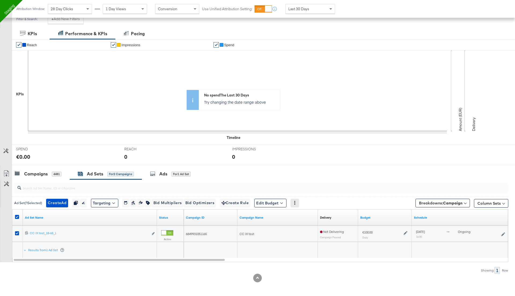
click at [297, 201] on icon at bounding box center [295, 203] width 4 height 4
click at [286, 142] on div "✔ Reach ✔ Impressions ✔ Spend KPIs Amount (EUR) Delivery Timeline No spend The …" at bounding box center [263, 91] width 503 height 105
click at [98, 174] on div "Ad Sets" at bounding box center [95, 174] width 16 height 6
click at [153, 231] on button "Edit ad set" at bounding box center [153, 234] width 3 height 6
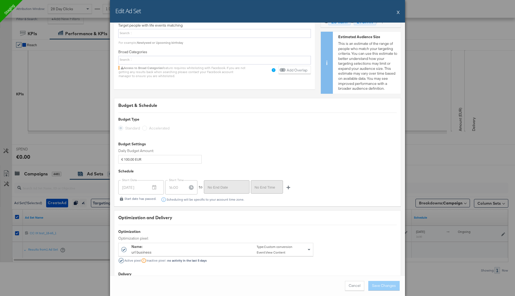
scroll to position [833, 0]
drag, startPoint x: 144, startPoint y: 151, endPoint x: 120, endPoint y: 151, distance: 24.2
click at [121, 153] on input "€ 100.00 EUR" at bounding box center [159, 157] width 83 height 9
type input "€ 50.00 EUR"
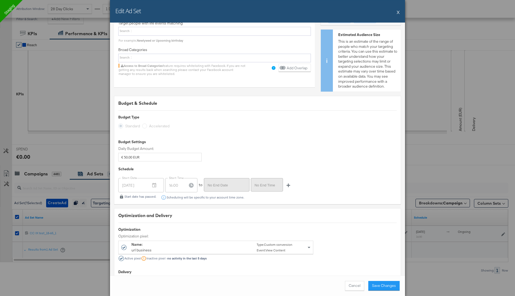
click at [277, 130] on div "Budget Type Standard Accelerated Budget Settings Daily Budget Amount: € 50.00 E…" at bounding box center [257, 138] width 279 height 47
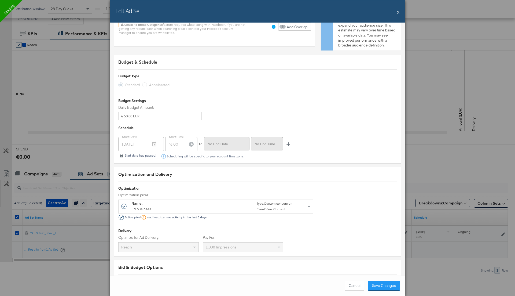
scroll to position [926, 0]
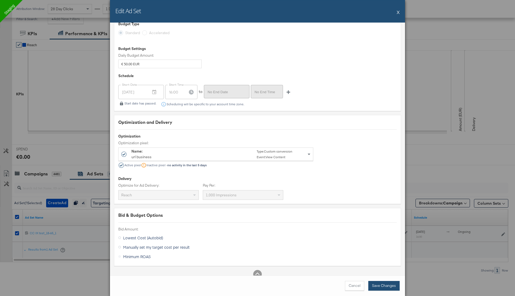
click at [381, 283] on button "Save Changes" at bounding box center [384, 286] width 31 height 10
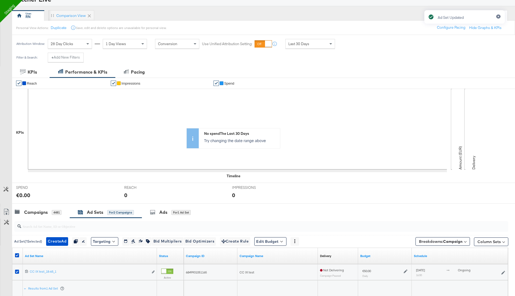
scroll to position [48, 0]
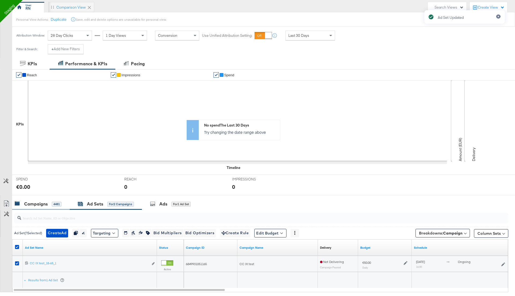
click at [37, 203] on div "Campaigns" at bounding box center [36, 204] width 24 height 6
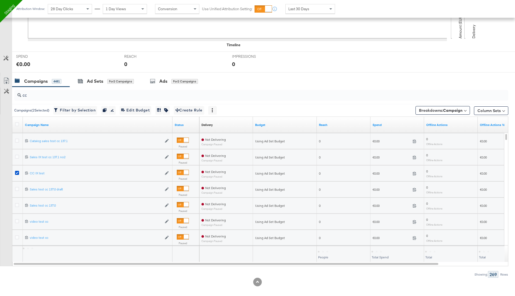
scroll to position [174, 0]
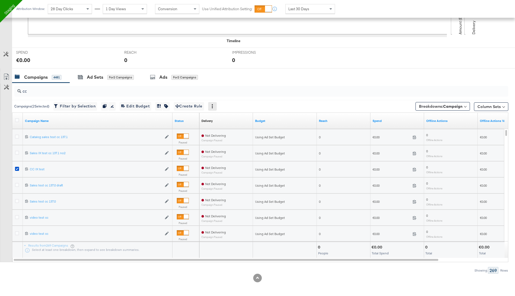
click at [217, 107] on div at bounding box center [212, 106] width 9 height 9
click at [230, 90] on input "cc" at bounding box center [242, 89] width 442 height 10
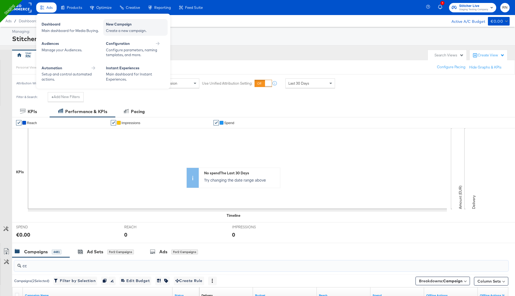
click at [108, 23] on div "New Campaign" at bounding box center [135, 25] width 59 height 6
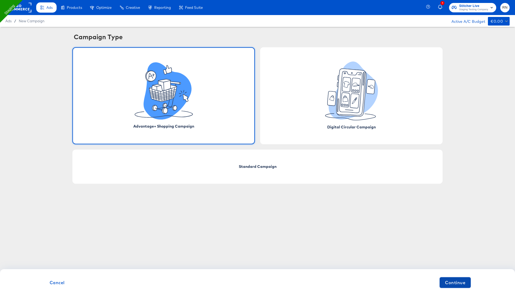
click at [463, 281] on span "Continue" at bounding box center [455, 283] width 20 height 8
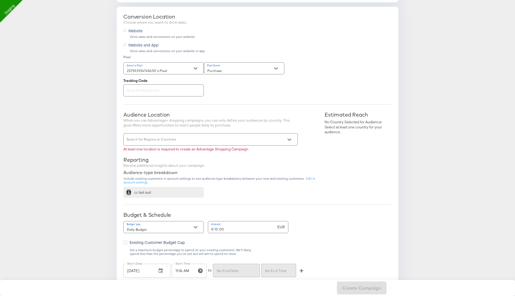
scroll to position [108, 0]
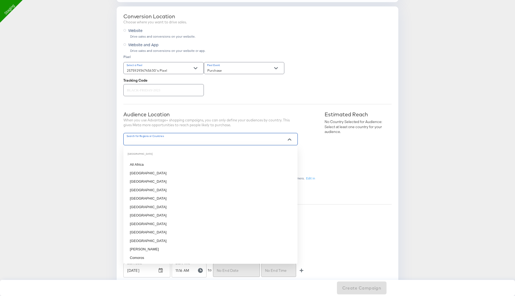
click at [190, 139] on input "Search for Regions or Countries" at bounding box center [203, 141] width 154 height 6
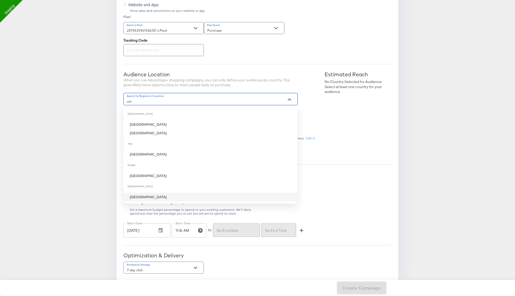
scroll to position [148, 0]
click at [156, 195] on li "United States" at bounding box center [210, 196] width 174 height 9
type input "uni"
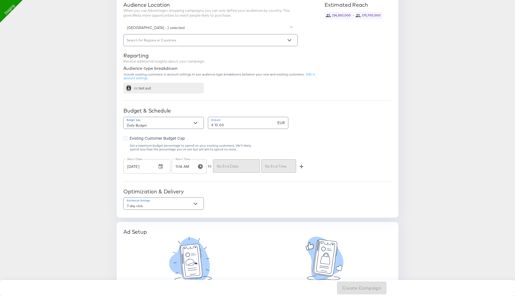
scroll to position [234, 0]
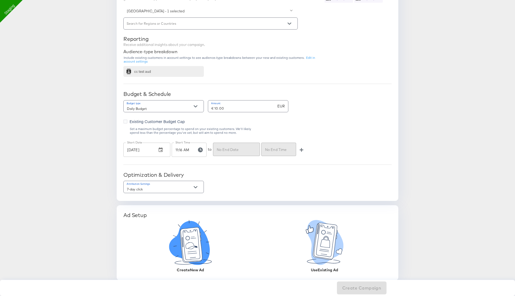
click at [200, 250] on icon at bounding box center [191, 244] width 17 height 31
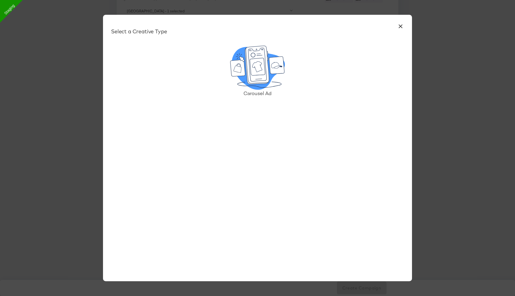
click at [259, 59] on icon at bounding box center [257, 66] width 15 height 17
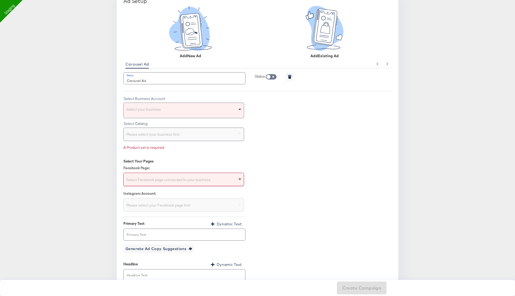
scroll to position [481, 0]
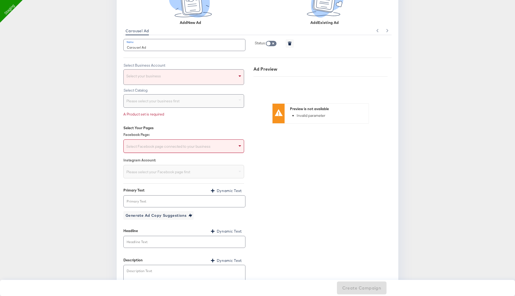
click at [172, 75] on div "Select your business" at bounding box center [184, 77] width 120 height 15
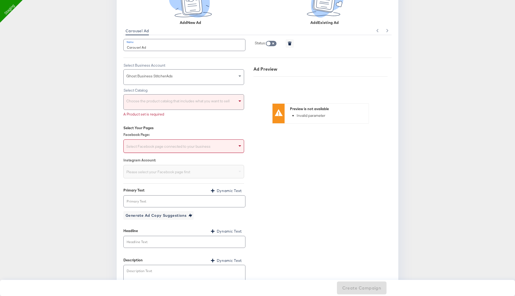
click at [167, 96] on div "Choose the product catalog that includes what you want to sell" at bounding box center [184, 101] width 120 height 15
click at [171, 102] on div "Choose the product catalog that includes what you want to sell" at bounding box center [184, 101] width 120 height 15
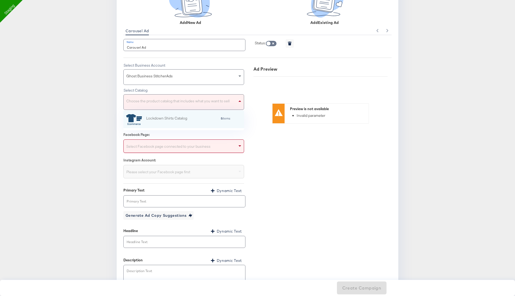
scroll to position [53, 121]
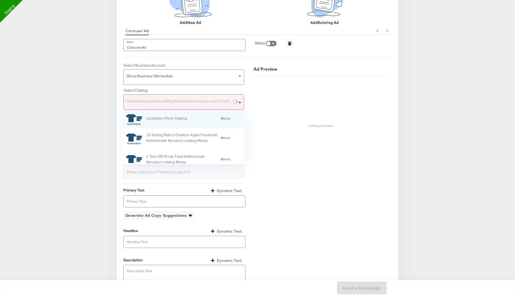
click at [171, 102] on div "Choose the product catalog that includes what you want to sell" at bounding box center [184, 101] width 120 height 15
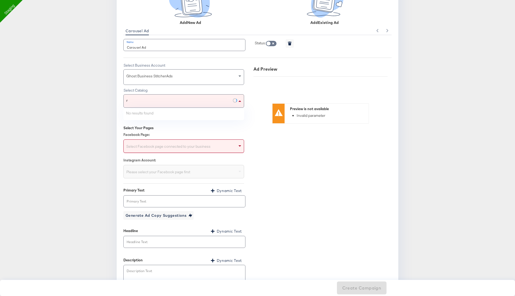
type input "rn"
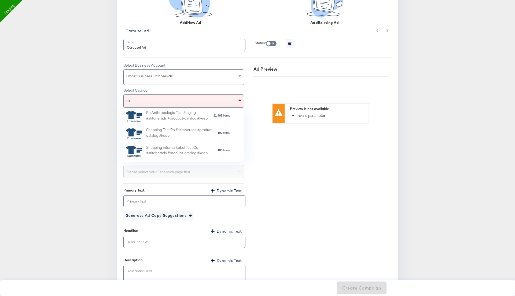
scroll to position [79, 0]
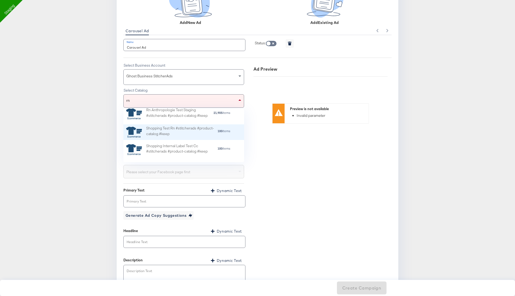
click at [184, 130] on div "Shopping Test Rn #stitcherads #product-catalog #keep" at bounding box center [181, 132] width 71 height 13
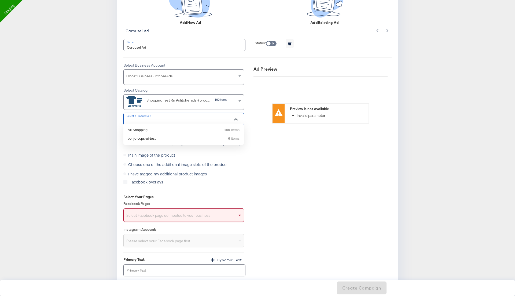
click at [177, 118] on input "Select a Product Set" at bounding box center [180, 121] width 108 height 6
click at [173, 130] on div "All Shopping 100 items" at bounding box center [184, 129] width 112 height 5
type input "All Shopping"
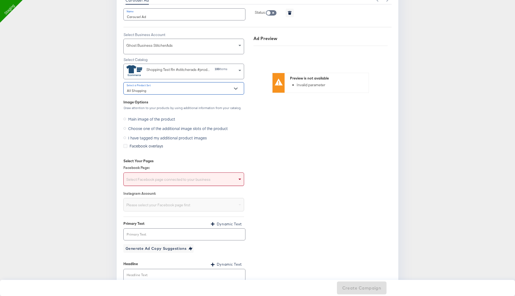
scroll to position [516, 0]
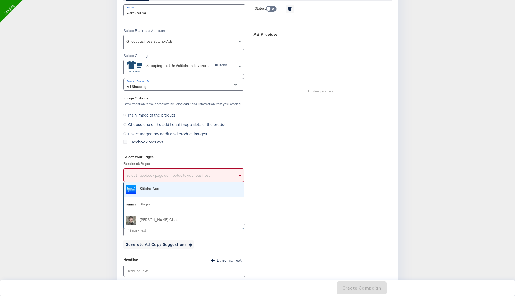
click at [163, 171] on div "Select Facebook page connected to your business" at bounding box center [184, 176] width 120 height 11
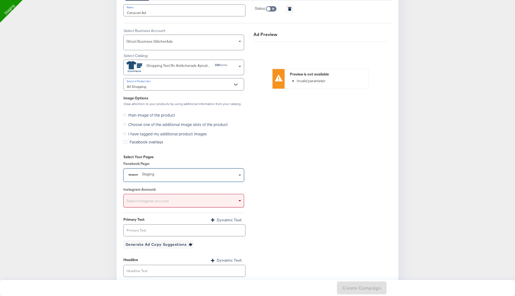
click at [158, 201] on div "Select Instagram account" at bounding box center [184, 201] width 120 height 11
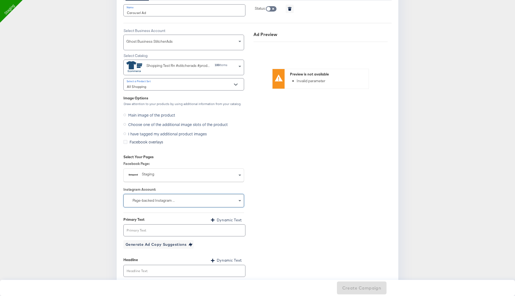
click at [158, 224] on input "text" at bounding box center [185, 230] width 122 height 12
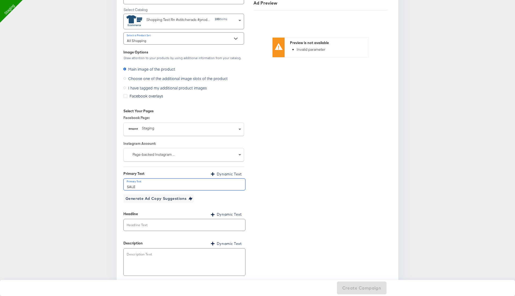
scroll to position [620, 0]
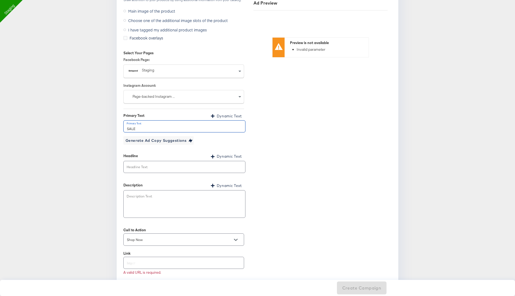
type input "SALE"
click at [156, 165] on input "text" at bounding box center [185, 167] width 122 height 12
type input "SE"
click at [160, 200] on textarea at bounding box center [184, 205] width 115 height 19
type textarea "S"
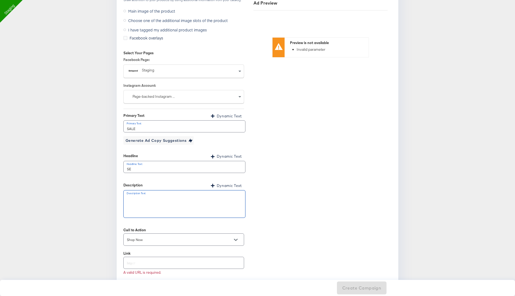
type textarea "x"
type textarea "SA"
type textarea "x"
type textarea "SAL"
type textarea "x"
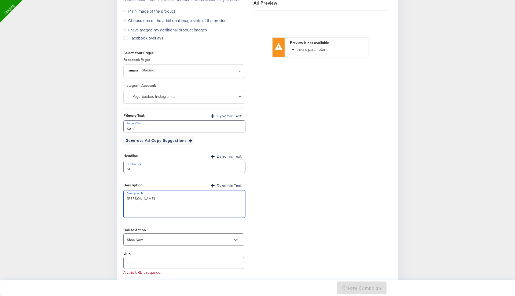
type textarea "SALE"
type textarea "x"
type textarea "SALE"
click at [152, 262] on div at bounding box center [183, 263] width 121 height 12
type textarea "x"
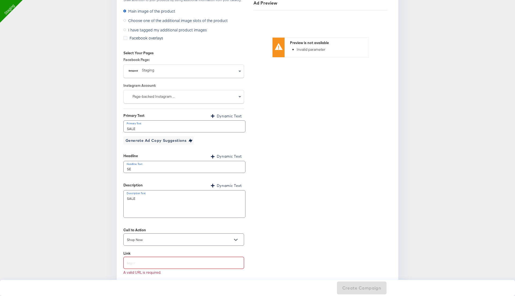
type input "w"
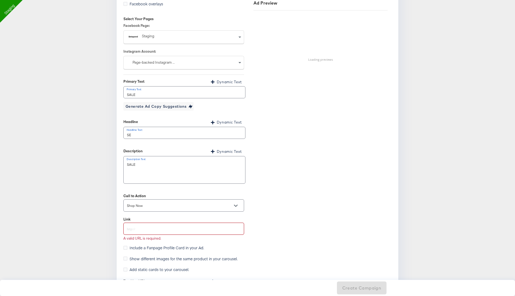
scroll to position [663, 0]
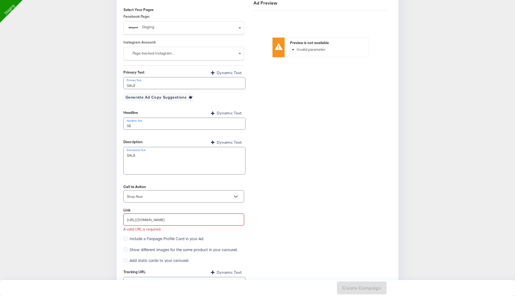
type input "http://www.kargo.com"
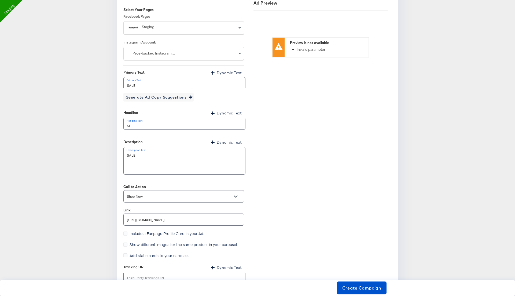
click at [291, 195] on div "Ad Preview Preview is not available Invalid parameter" at bounding box center [321, 84] width 142 height 400
type textarea "x"
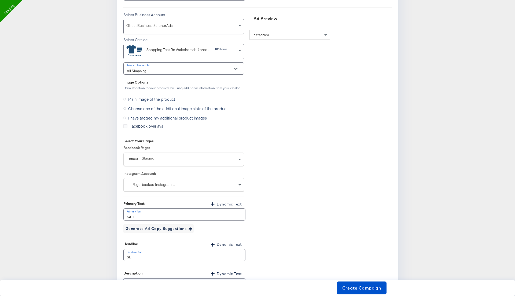
scroll to position [530, 0]
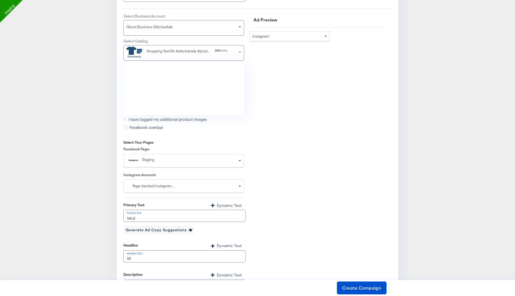
click at [187, 54] on div "Shopping Test Rn #stitcherads #product-catalog #keep" at bounding box center [168, 52] width 84 height 11
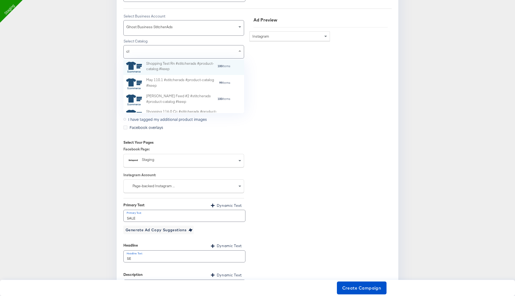
scroll to position [0, 0]
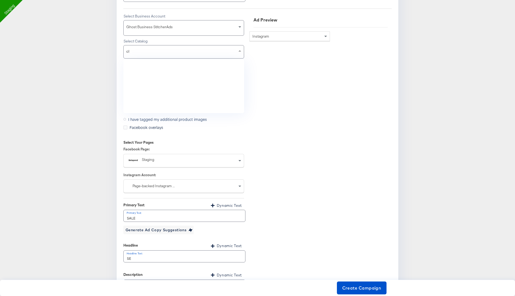
type input "cla"
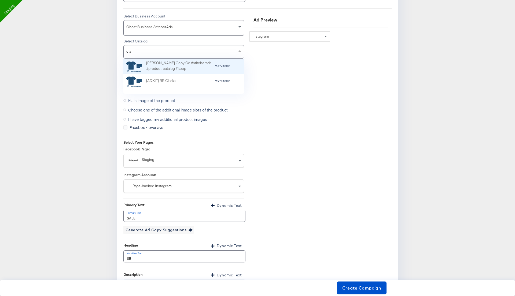
click at [201, 61] on div "Clarks Copy Cc #stitcherads #product-catalog #keep" at bounding box center [180, 66] width 69 height 13
type textarea "x"
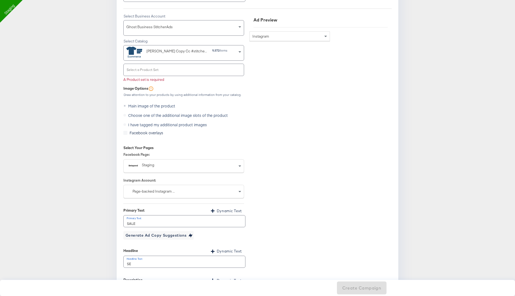
click at [194, 69] on input "Select a Product Set" at bounding box center [180, 72] width 108 height 6
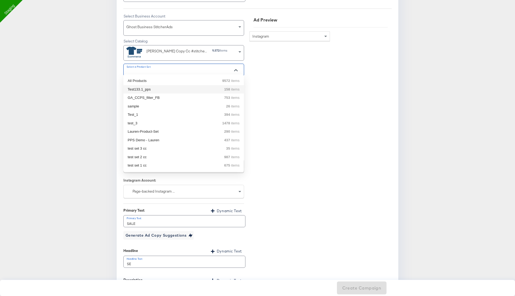
click at [182, 87] on div "Test133.1_pps 158 items" at bounding box center [184, 89] width 112 height 5
type textarea "x"
type input "Test133.1_pps"
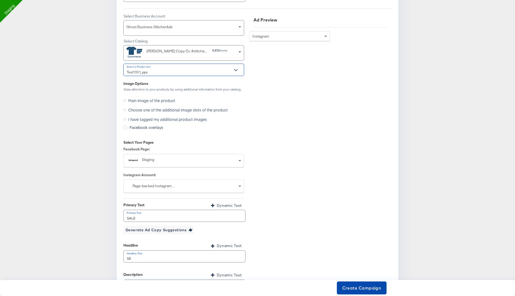
click at [354, 286] on span "Create Campaign" at bounding box center [362, 288] width 39 height 8
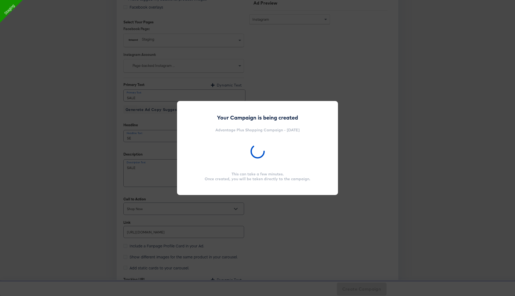
scroll to position [672, 0]
type textarea "x"
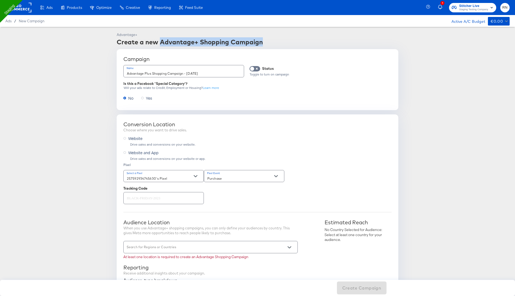
drag, startPoint x: 160, startPoint y: 44, endPoint x: 263, endPoint y: 44, distance: 103.1
click at [263, 44] on div "Create a new Advantage+ Shopping Campaign" at bounding box center [258, 41] width 282 height 9
copy div "Advantage+ Shopping Campaign"
click at [28, 6] on rect at bounding box center [19, 8] width 25 height 10
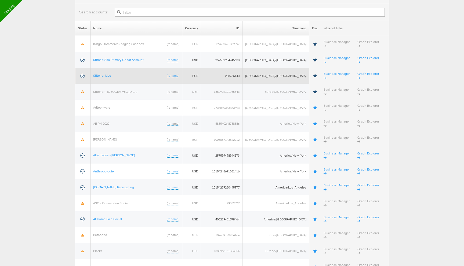
scroll to position [51, 0]
click at [102, 73] on link "Stitcher Live" at bounding box center [102, 75] width 18 height 4
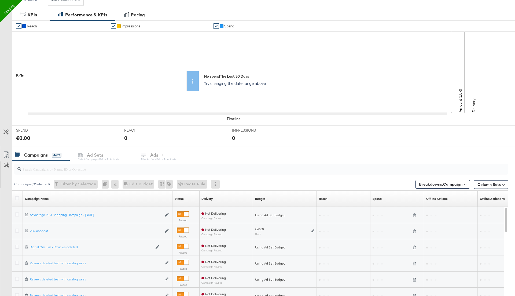
scroll to position [110, 0]
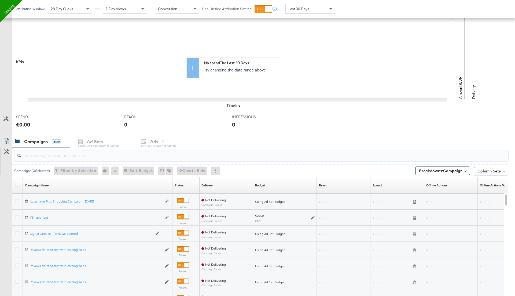
click at [53, 157] on input "search" at bounding box center [242, 153] width 442 height 10
paste input "Advantage+ Shopping Campaign"
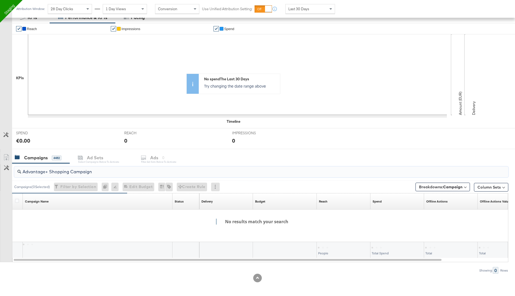
drag, startPoint x: 45, startPoint y: 171, endPoint x: 105, endPoint y: 171, distance: 60.1
click at [105, 171] on input "Advantage+ Shopping Campaign" at bounding box center [242, 169] width 442 height 10
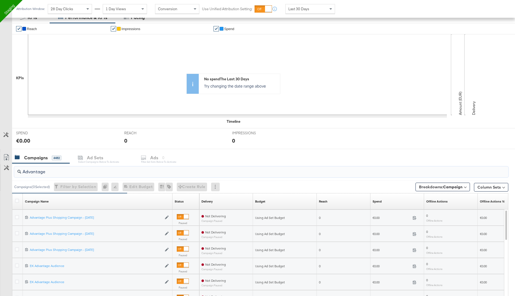
scroll to position [110, 0]
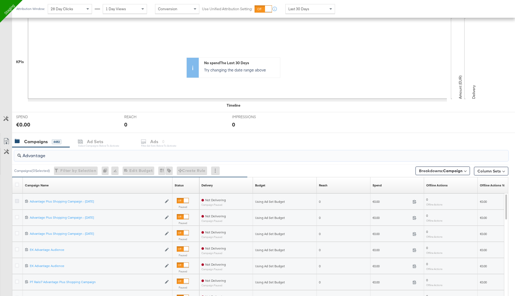
type input "Advantage"
click at [16, 199] on icon at bounding box center [17, 201] width 4 height 4
click at [0, 0] on input "checkbox" at bounding box center [0, 0] width 0 height 0
click at [167, 139] on div "Ads for 1 Campaign" at bounding box center [171, 142] width 46 height 6
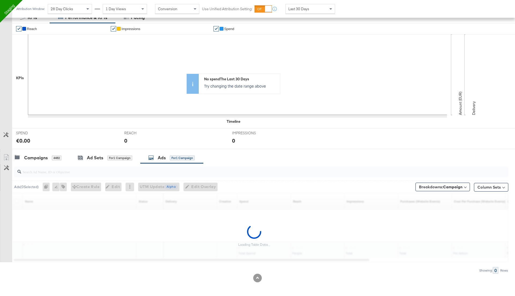
scroll to position [78, 0]
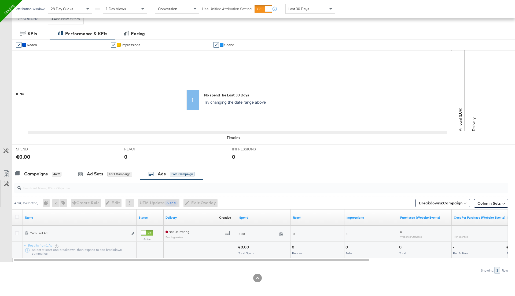
click at [147, 231] on div at bounding box center [147, 232] width 12 height 5
click at [17, 231] on icon at bounding box center [17, 233] width 4 height 4
click at [0, 0] on input "checkbox" at bounding box center [0, 0] width 0 height 0
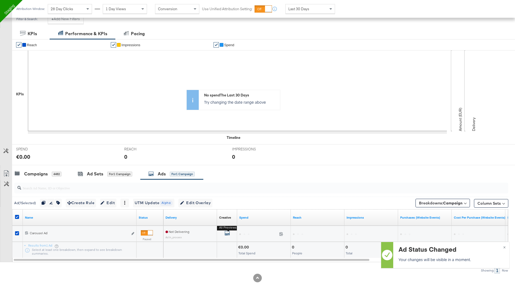
click at [229, 231] on icon "default" at bounding box center [227, 232] width 5 height 5
